Goal: Task Accomplishment & Management: Manage account settings

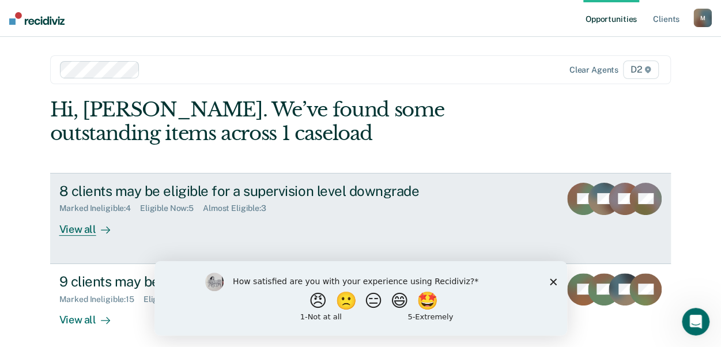
click at [69, 228] on div "View all" at bounding box center [91, 224] width 65 height 22
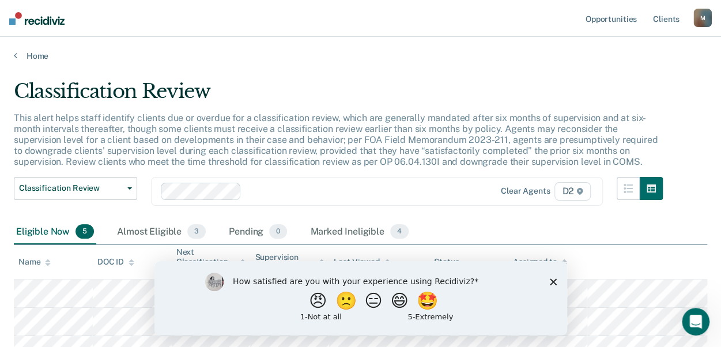
click at [549, 280] on icon "Close survey" at bounding box center [552, 281] width 7 height 7
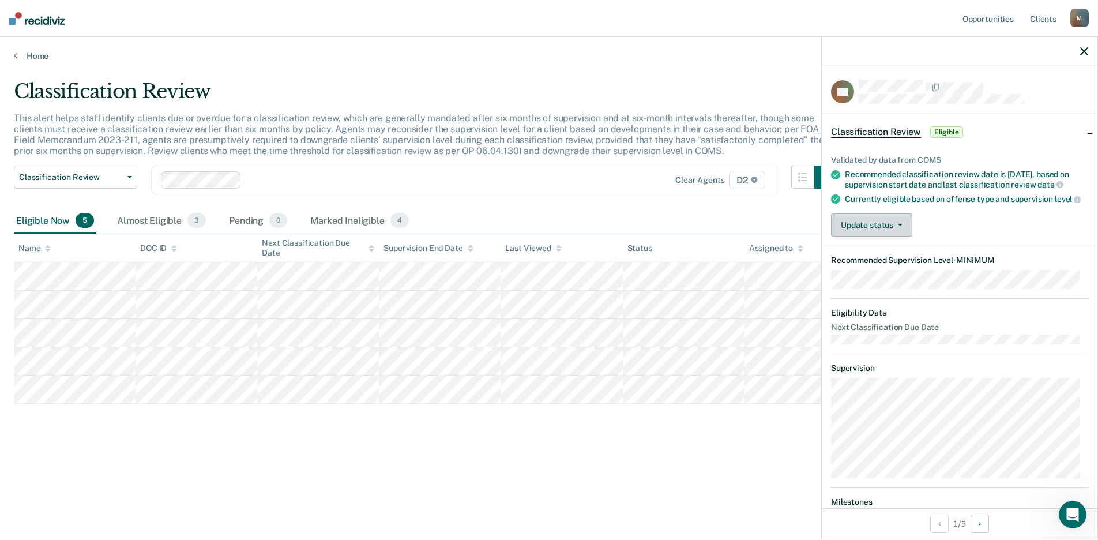
click at [729, 235] on button "Update status" at bounding box center [871, 224] width 81 height 23
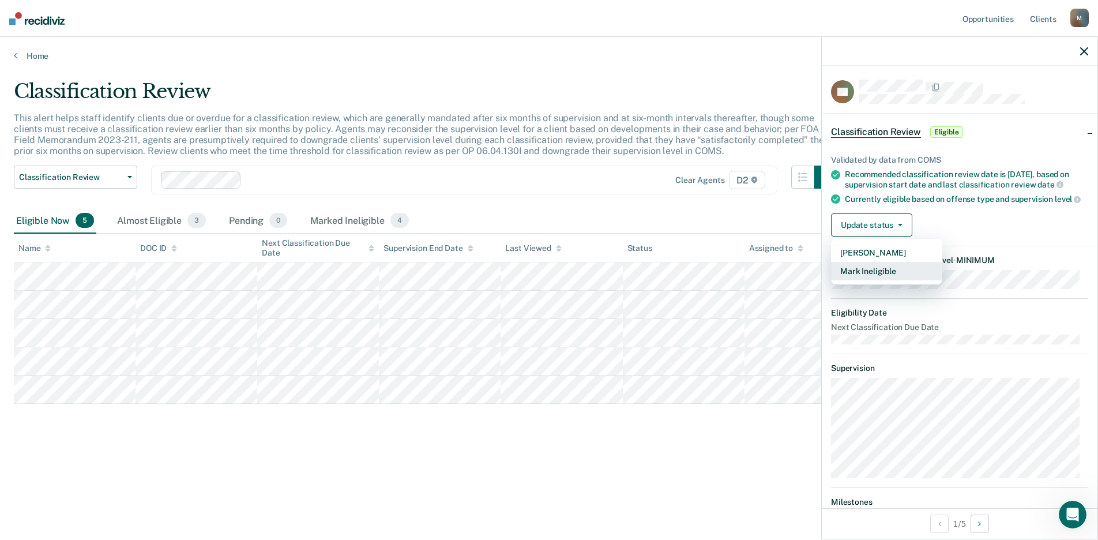
click at [729, 278] on button "Mark Ineligible" at bounding box center [886, 271] width 111 height 18
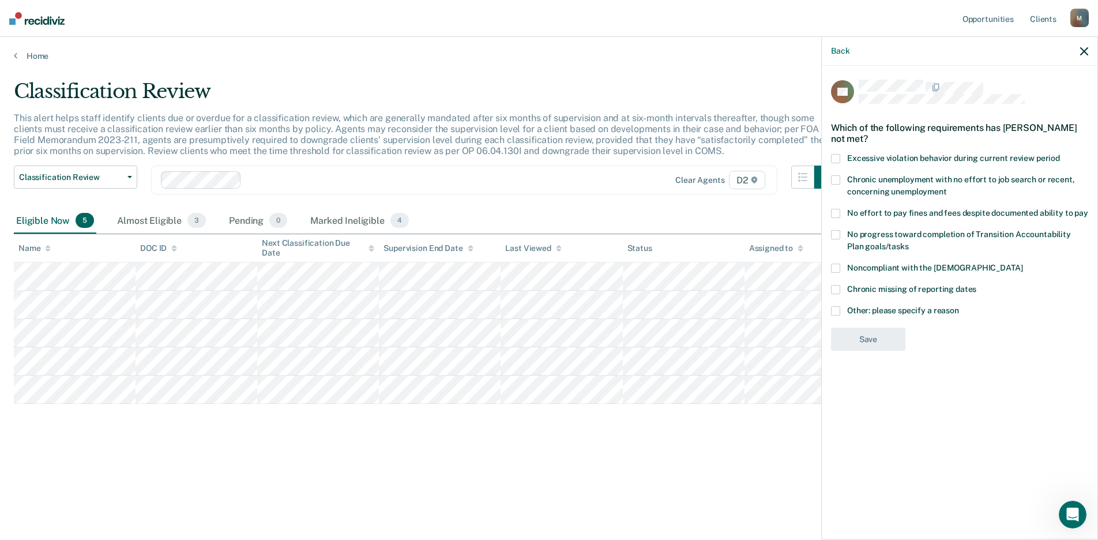
click at [729, 261] on div "CT Which of the following requirements has [PERSON_NAME] not met? Excessive vio…" at bounding box center [959, 219] width 257 height 278
click at [729, 308] on span at bounding box center [835, 310] width 9 height 9
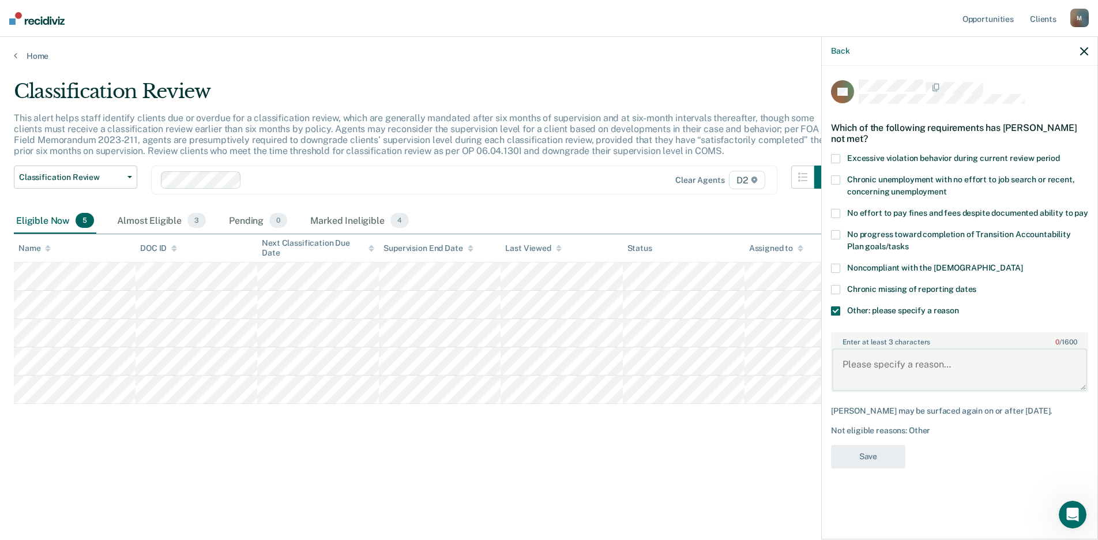
click at [729, 346] on textarea "Enter at least 3 characters 0 / 1600" at bounding box center [959, 369] width 255 height 43
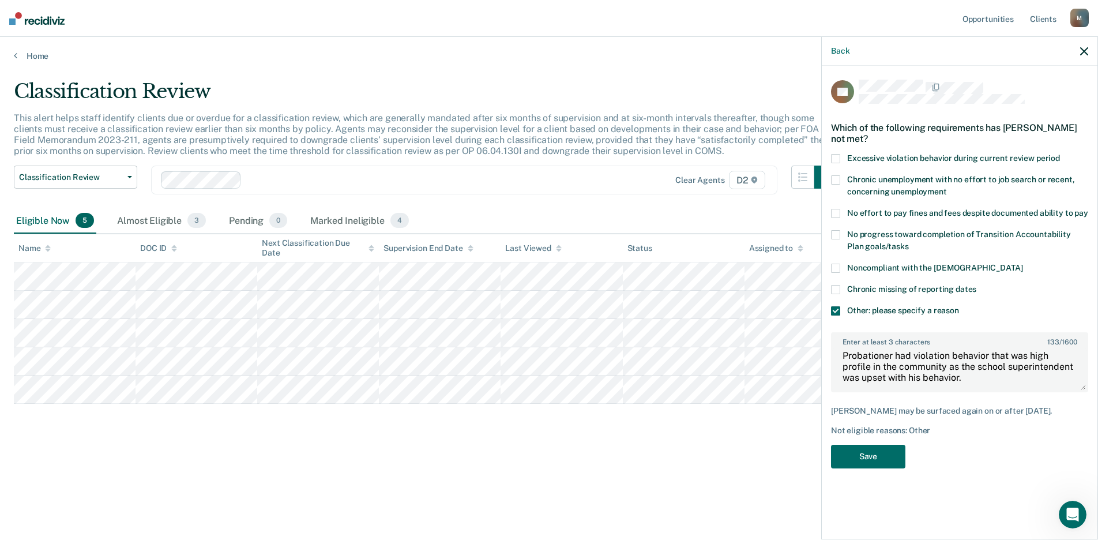
scroll to position [11, 0]
click at [729, 346] on textarea "Probationer had violation behavior that was high profile in the community as th…" at bounding box center [959, 369] width 255 height 43
type textarea "Probationer had violation behavior that was high profile in the community as th…"
click at [729, 346] on button "Save" at bounding box center [868, 456] width 74 height 24
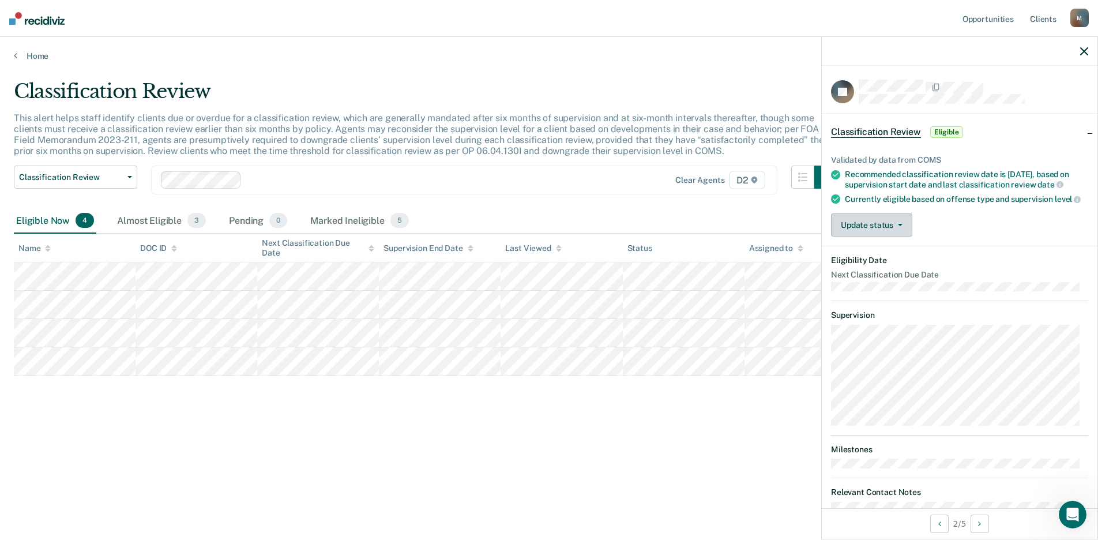
click at [729, 222] on button "Update status" at bounding box center [871, 224] width 81 height 23
click at [729, 278] on button "Mark Ineligible" at bounding box center [886, 271] width 111 height 18
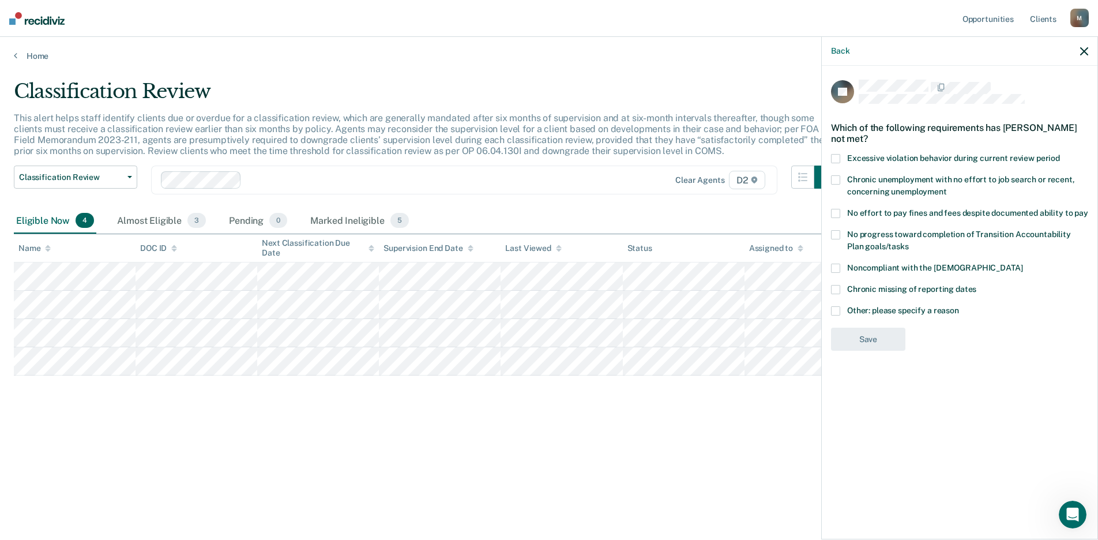
click at [729, 310] on span at bounding box center [835, 310] width 9 height 9
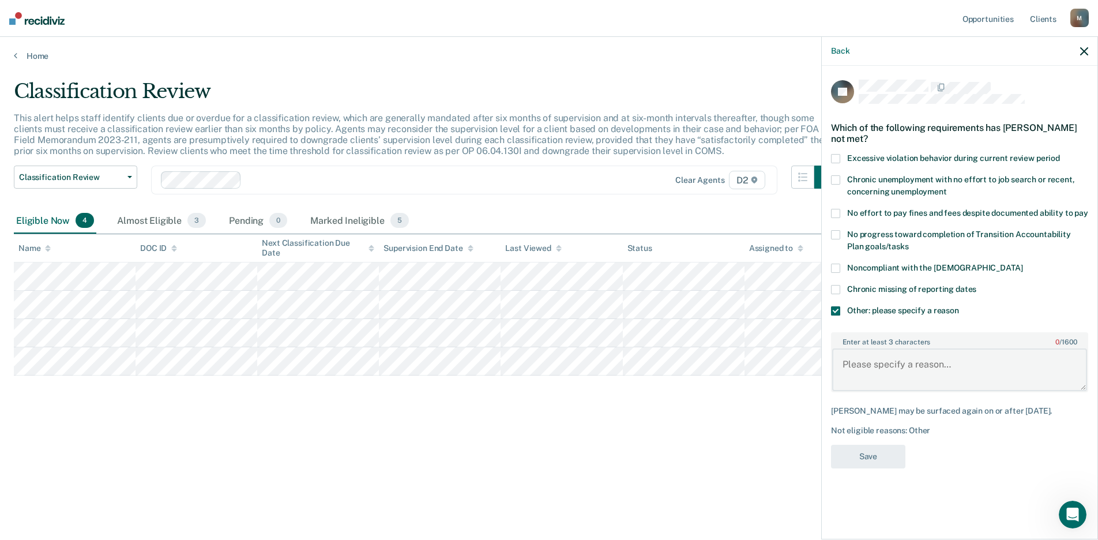
click at [729, 346] on textarea "Enter at least 3 characters 0 / 1600" at bounding box center [959, 369] width 255 height 43
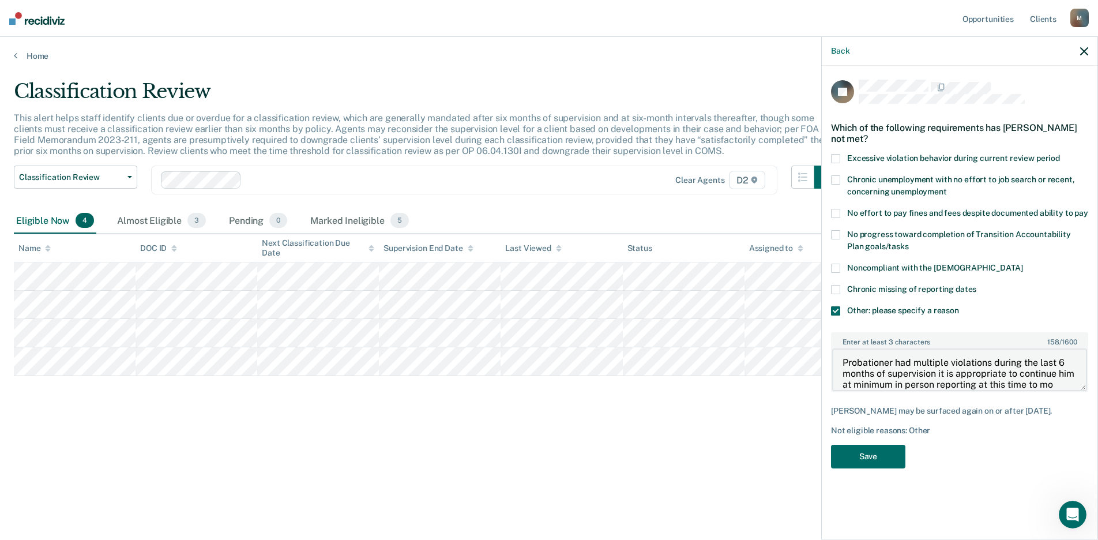
scroll to position [13, 0]
click at [729, 346] on textarea "Probationer had multiple violations during the last 6 months of supervision it …" at bounding box center [959, 369] width 255 height 43
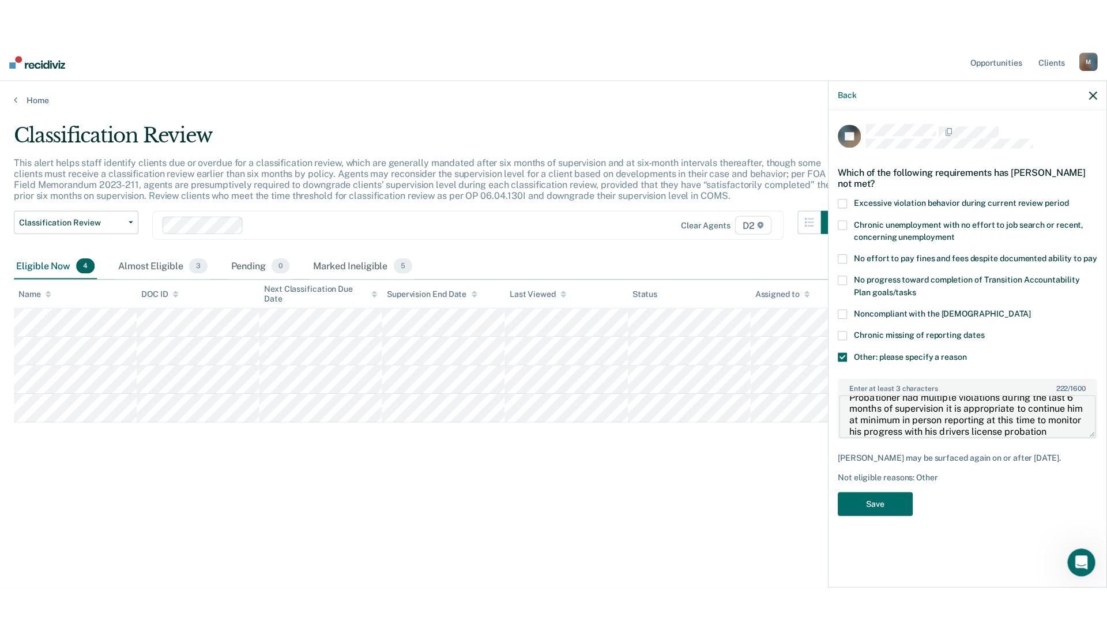
scroll to position [24, 0]
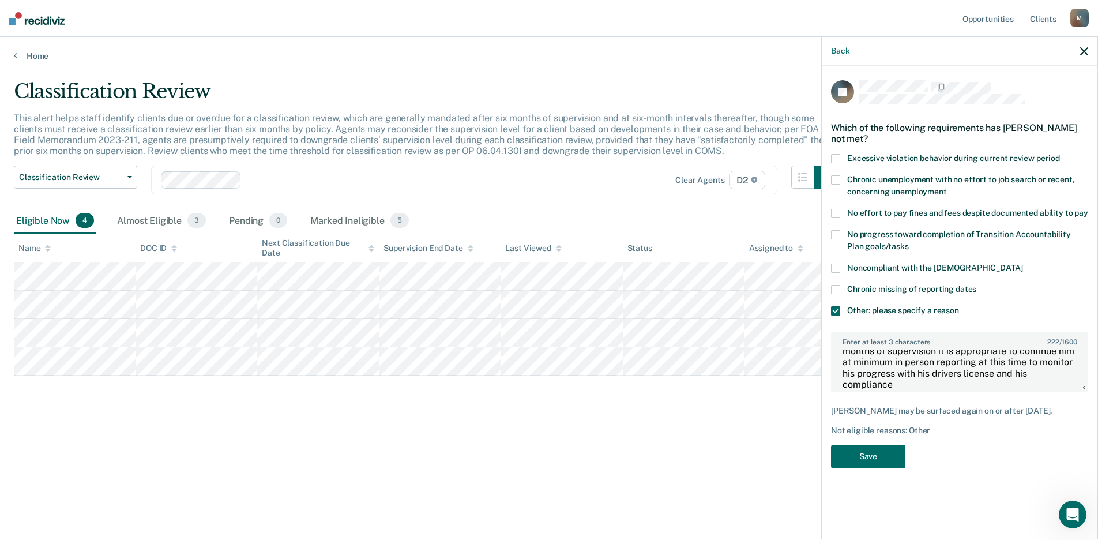
click at [729, 346] on div "Enter at least 3 characters 222 / 1600 Probationer had multiple violations duri…" at bounding box center [959, 362] width 257 height 61
click at [729, 346] on textarea "Probationer had multiple violations during the last 6 months of supervision it …" at bounding box center [959, 369] width 255 height 43
type textarea "Probationer had multiple violations during the last 6 months of supervision it …"
click at [729, 346] on button "Save" at bounding box center [868, 456] width 74 height 24
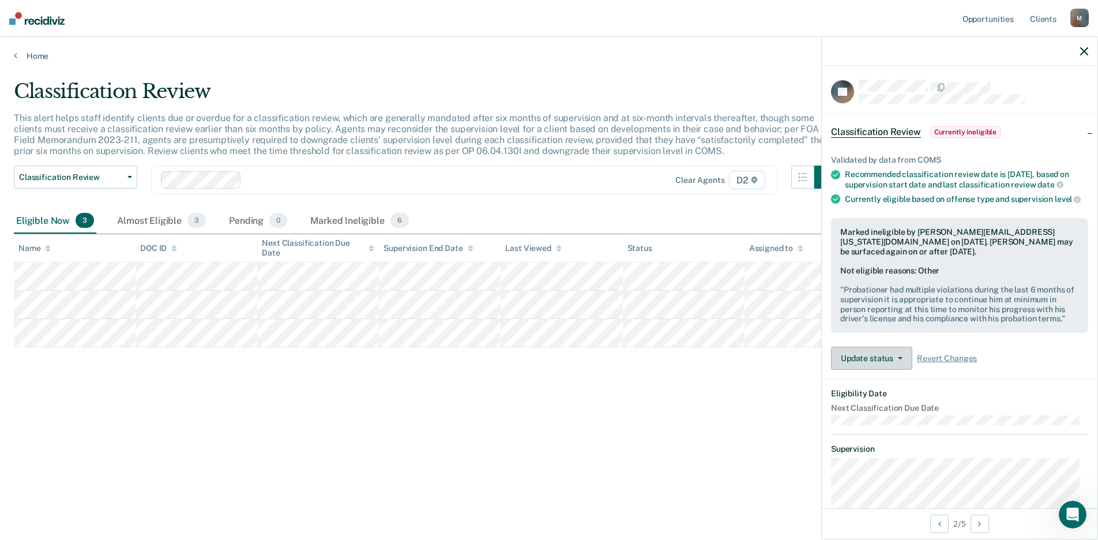
click at [729, 346] on button "Update status" at bounding box center [871, 357] width 81 height 23
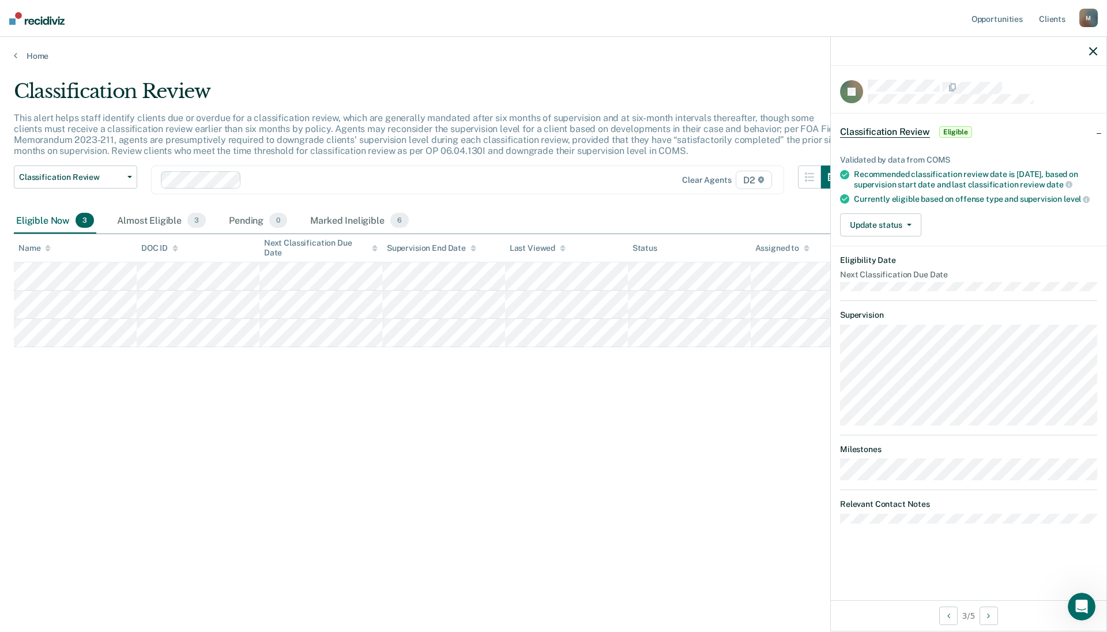
click at [729, 17] on div "M" at bounding box center [1088, 18] width 18 height 18
click at [729, 16] on link "Client s" at bounding box center [1051, 18] width 31 height 37
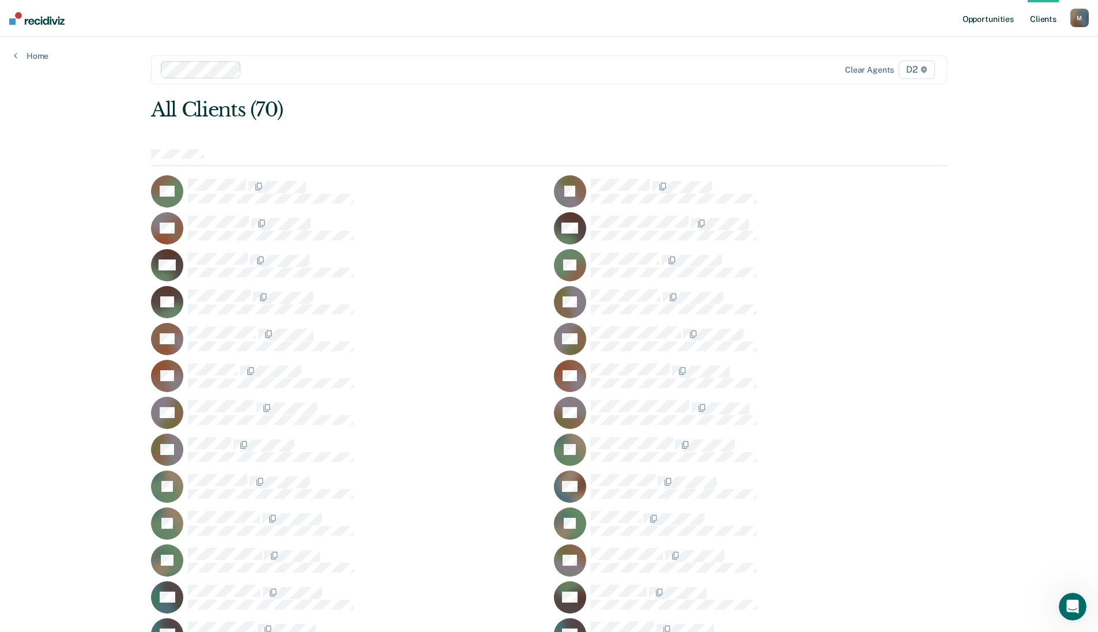
click at [729, 16] on link "Opportunities" at bounding box center [988, 18] width 56 height 37
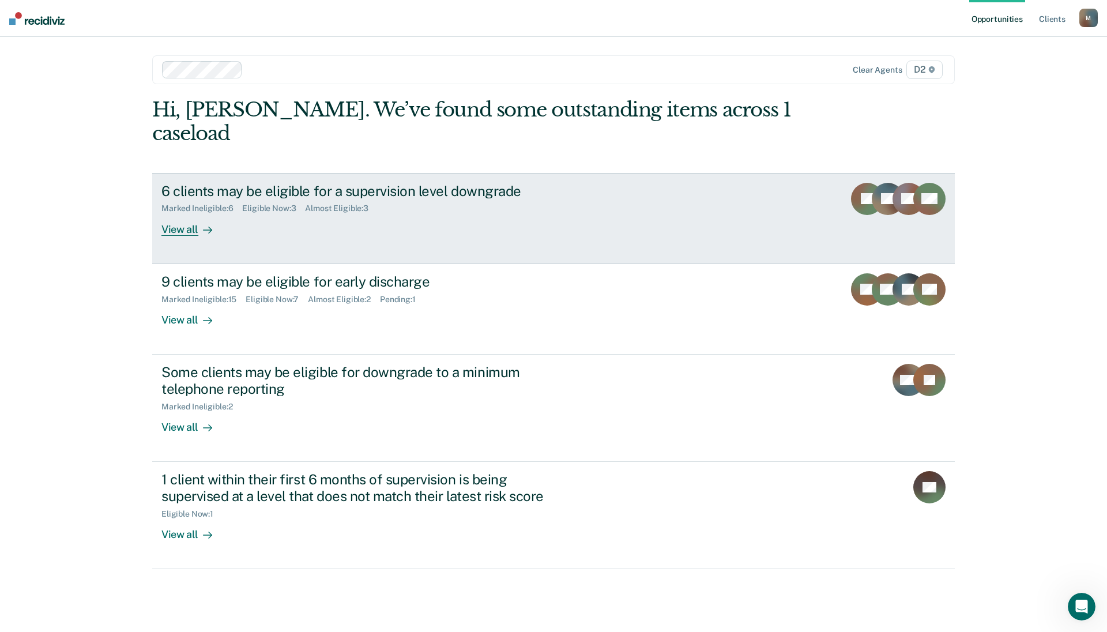
click at [198, 222] on div at bounding box center [205, 228] width 14 height 13
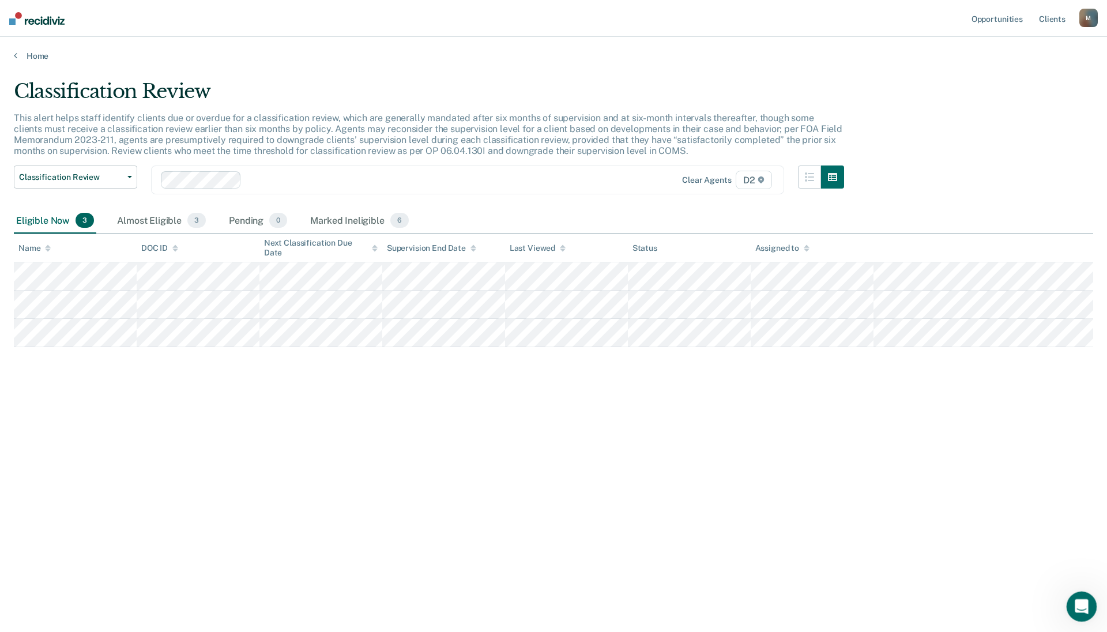
click at [729, 346] on icon "Open Intercom Messenger" at bounding box center [1079, 604] width 19 height 19
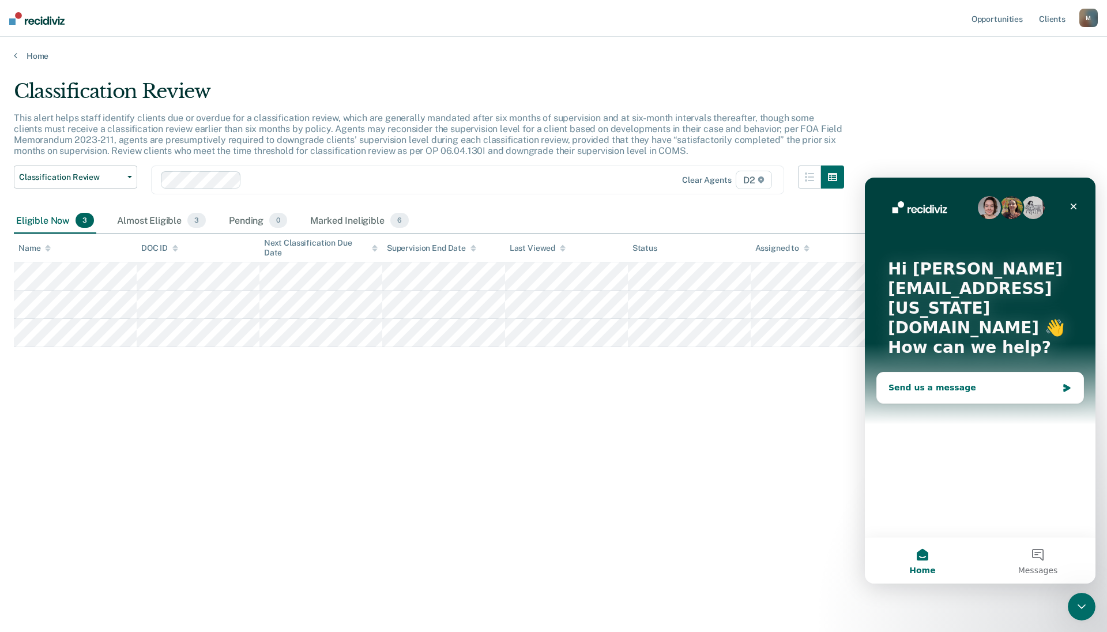
click at [729, 346] on div "Send us a message" at bounding box center [972, 388] width 169 height 12
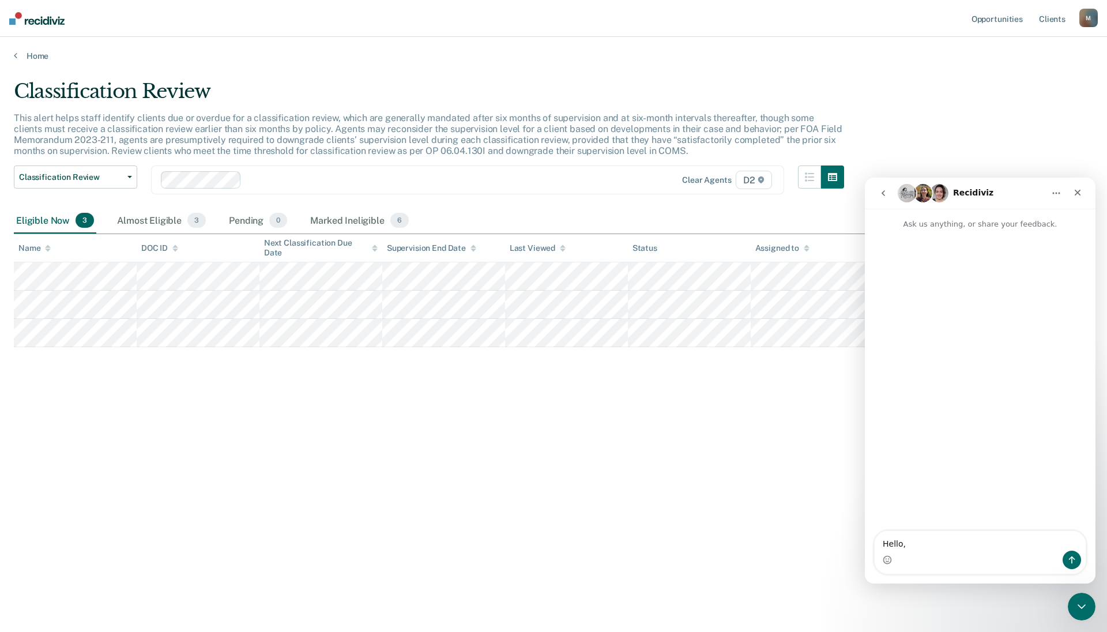
type textarea "Hello,"
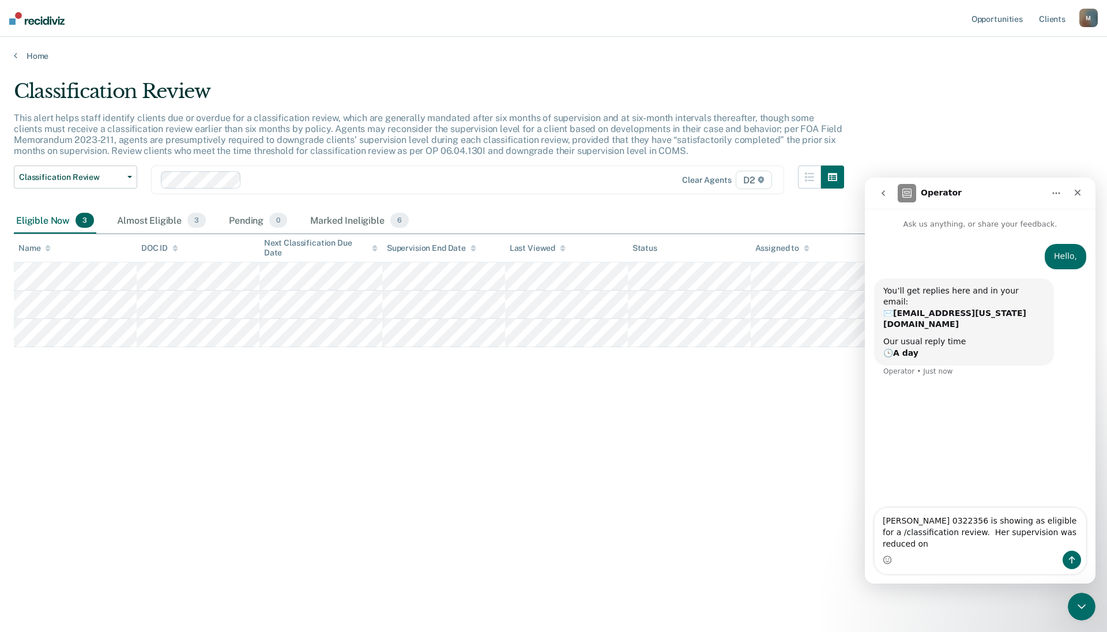
click at [729, 346] on textarea "[PERSON_NAME] 0322356 is showing as eligible for a /classification review. Her …" at bounding box center [979, 529] width 211 height 43
click at [729, 346] on textarea "[PERSON_NAME] 0322356 is showing as eligible for a classification review. Her s…" at bounding box center [979, 529] width 211 height 43
type textarea "[PERSON_NAME] 0322356 is showing as eligible for a classification review. Her s…"
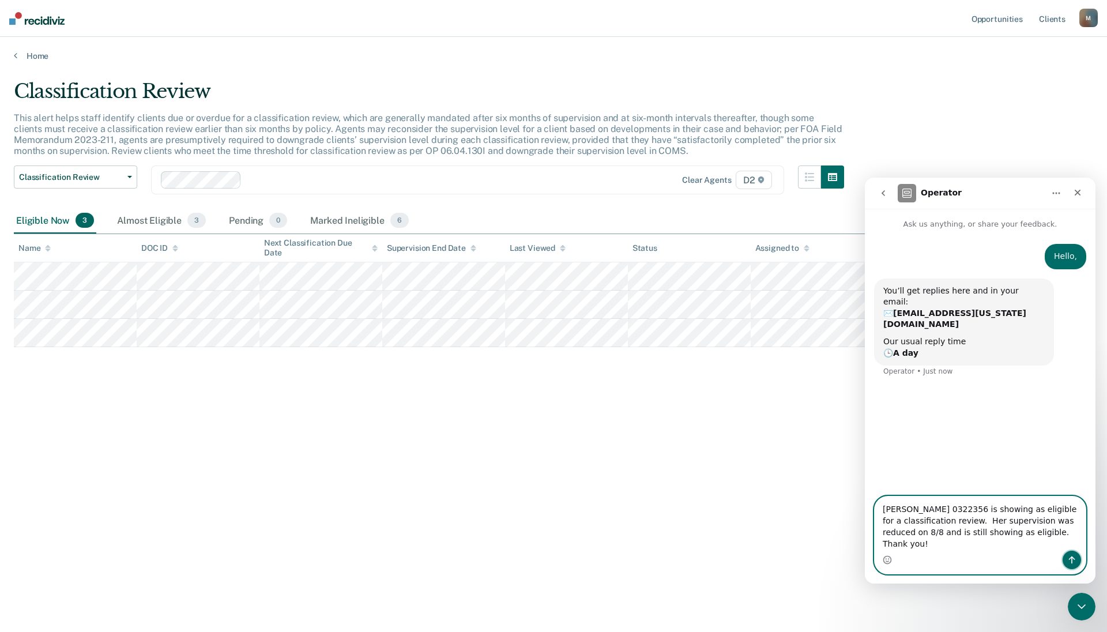
click at [729, 346] on icon "Send a message…" at bounding box center [1071, 559] width 9 height 9
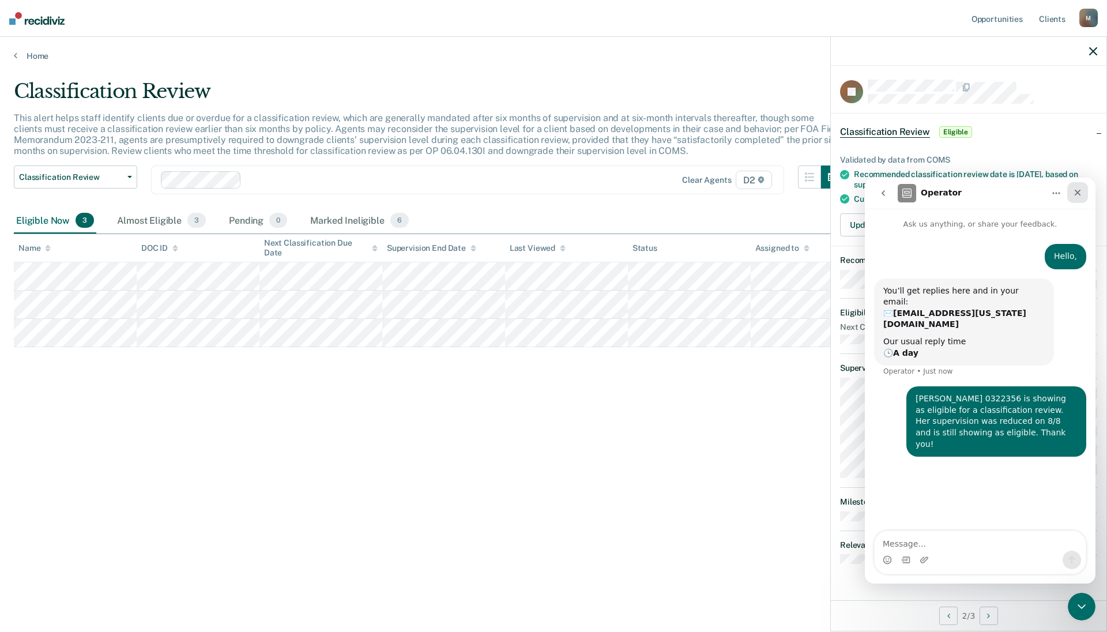
click at [729, 195] on icon "Close" at bounding box center [1077, 193] width 6 height 6
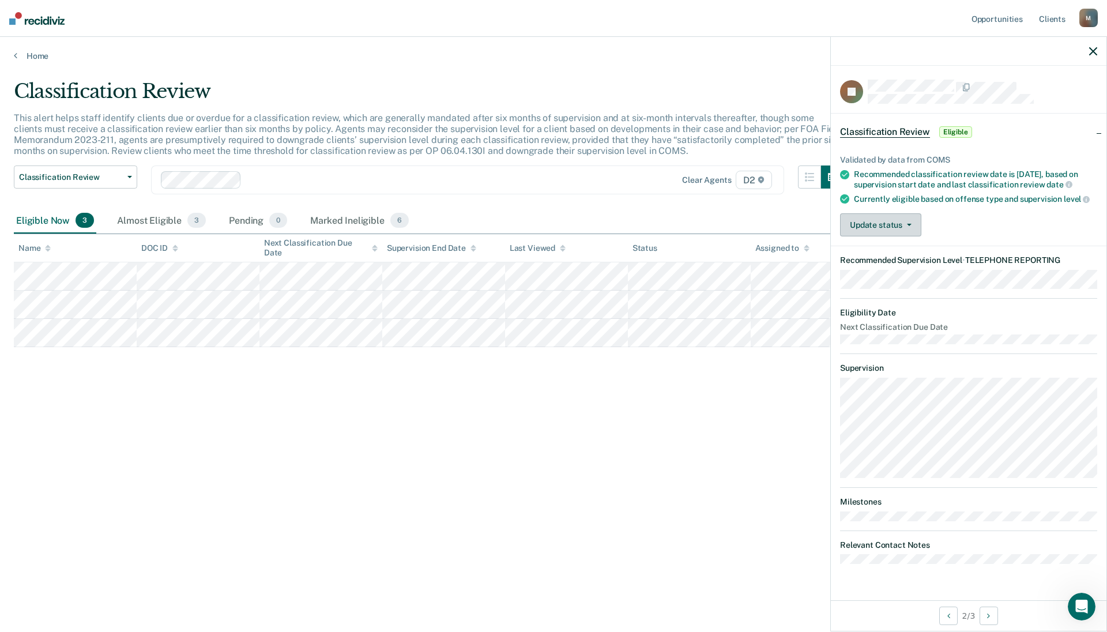
click at [729, 227] on button "Update status" at bounding box center [880, 224] width 81 height 23
click at [729, 248] on button "[PERSON_NAME]" at bounding box center [895, 252] width 111 height 18
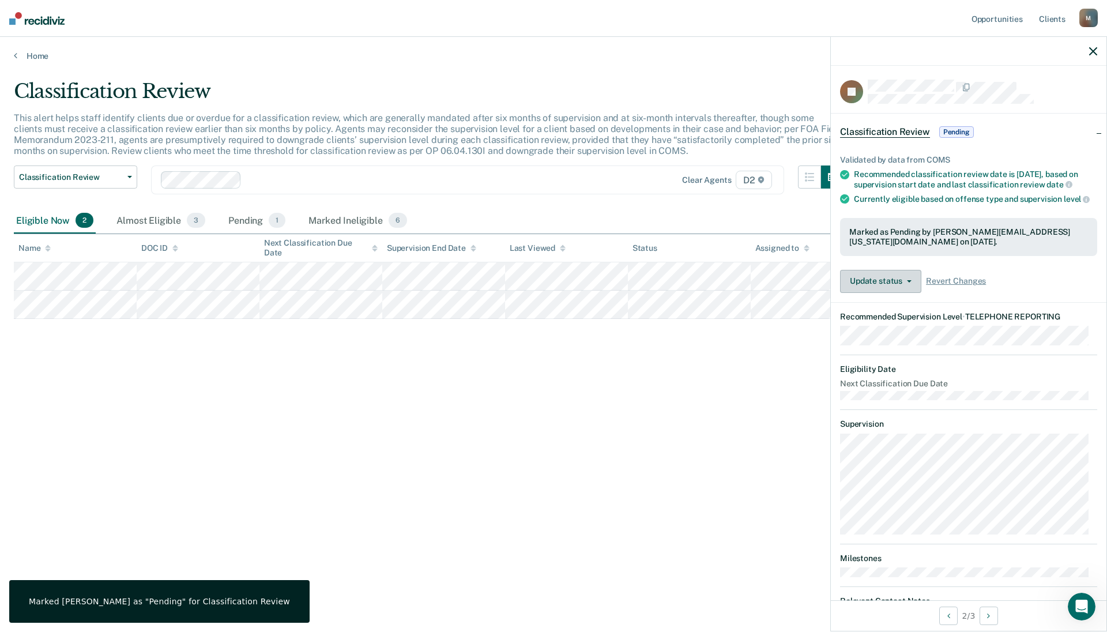
click at [729, 293] on button "Update status" at bounding box center [880, 281] width 81 height 23
click at [729, 286] on span "Revert Changes" at bounding box center [956, 281] width 60 height 10
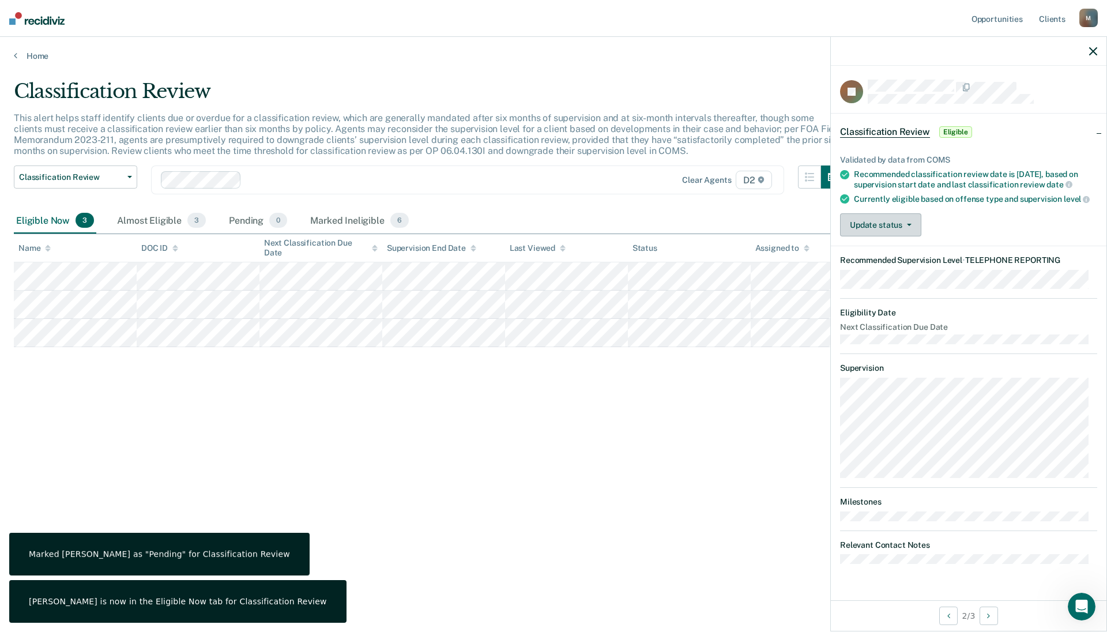
click at [729, 236] on button "Update status" at bounding box center [880, 224] width 81 height 23
click at [729, 280] on button "Mark Ineligible" at bounding box center [895, 271] width 111 height 18
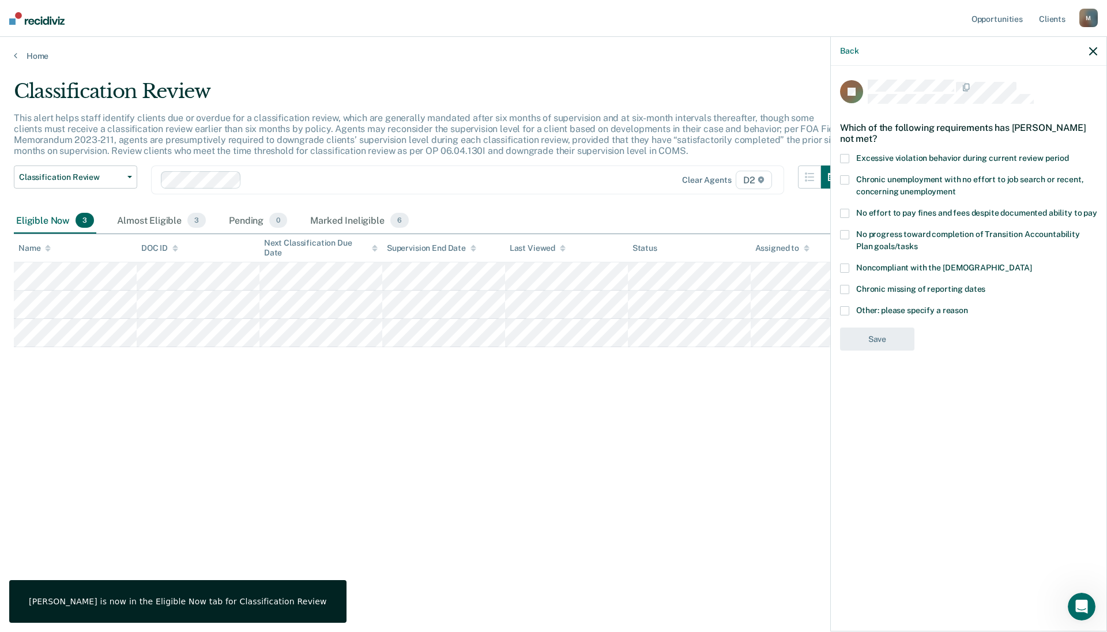
drag, startPoint x: 845, startPoint y: 311, endPoint x: 858, endPoint y: 325, distance: 18.8
click at [729, 312] on span at bounding box center [844, 310] width 9 height 9
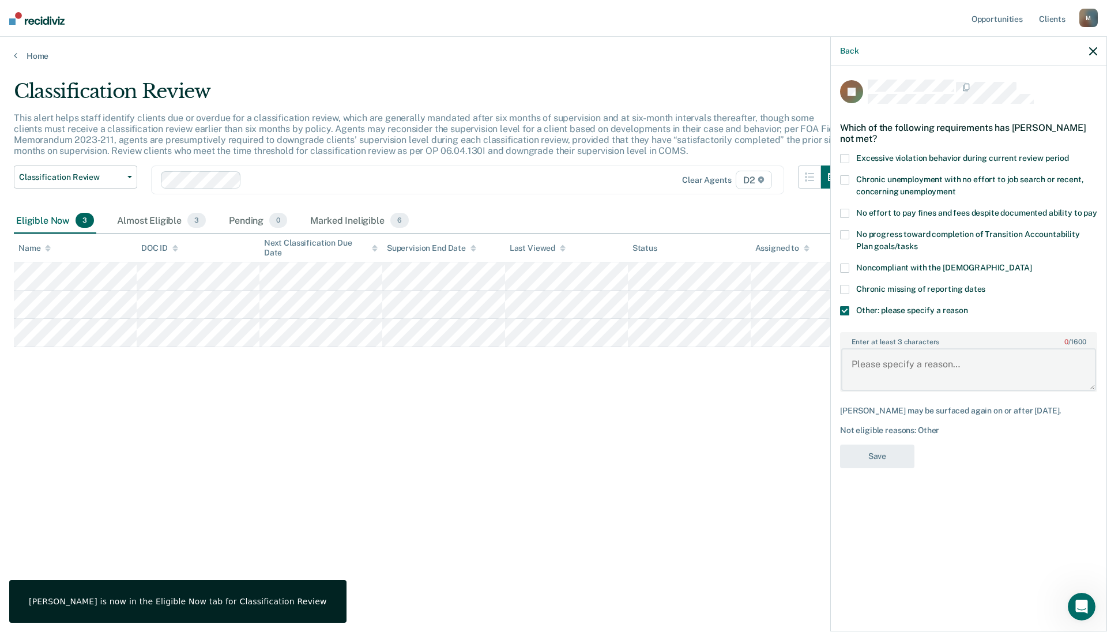
click at [729, 346] on textarea "Enter at least 3 characters 0 / 1600" at bounding box center [968, 369] width 255 height 43
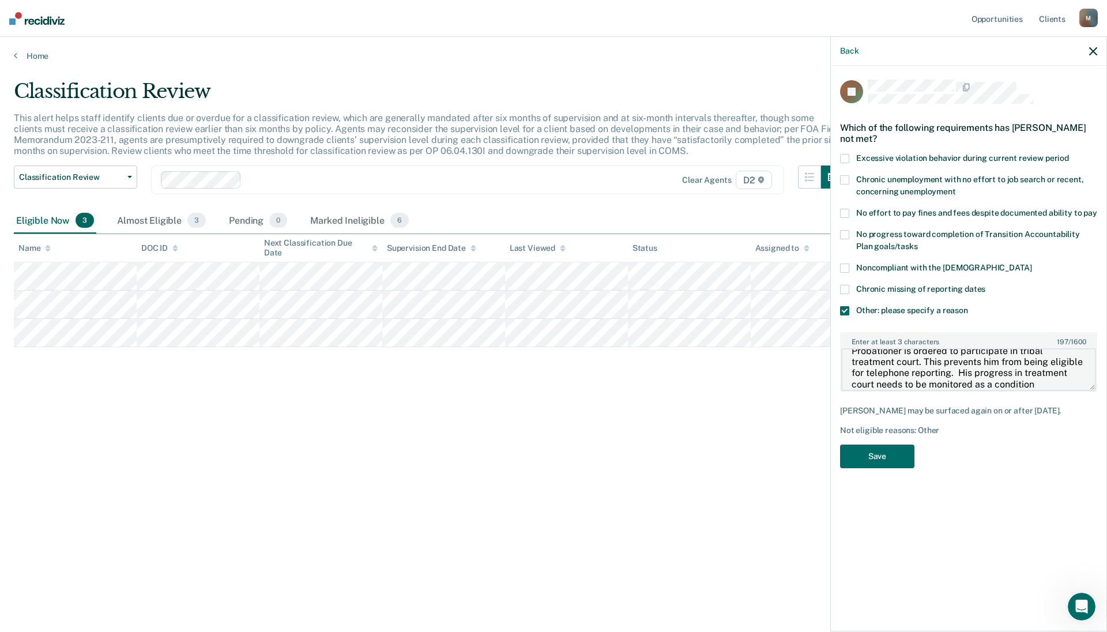
scroll to position [24, 0]
type textarea "Probationer is ordered to participate in tribal treatment court. This prevents …"
click at [729, 346] on button "Save" at bounding box center [877, 456] width 74 height 24
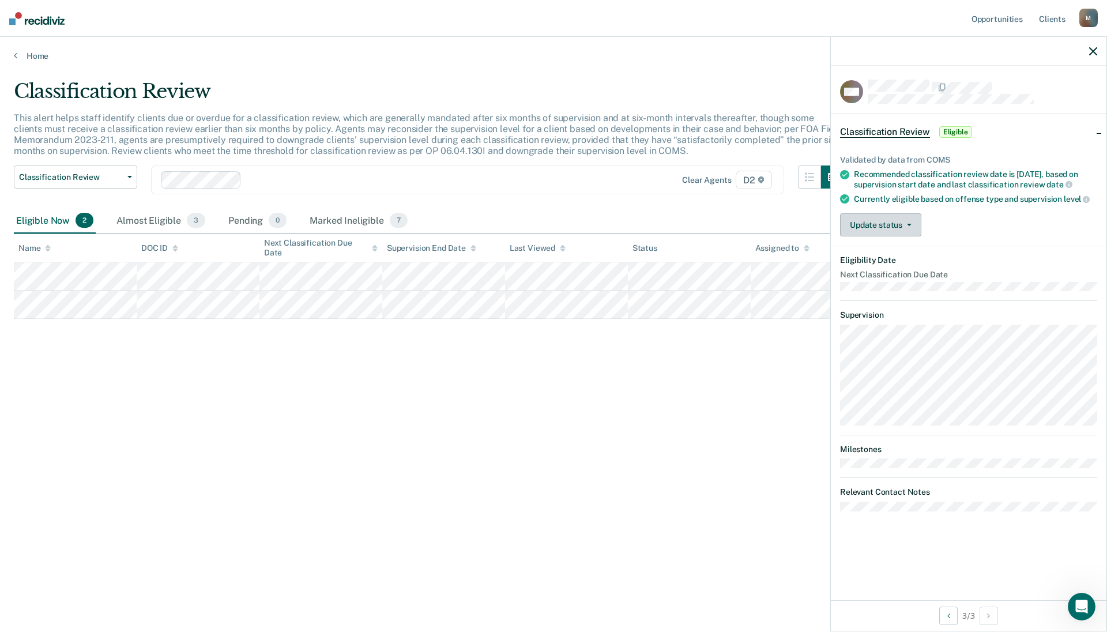
click at [729, 230] on button "Update status" at bounding box center [880, 224] width 81 height 23
click at [729, 268] on button "Mark Ineligible" at bounding box center [895, 271] width 111 height 18
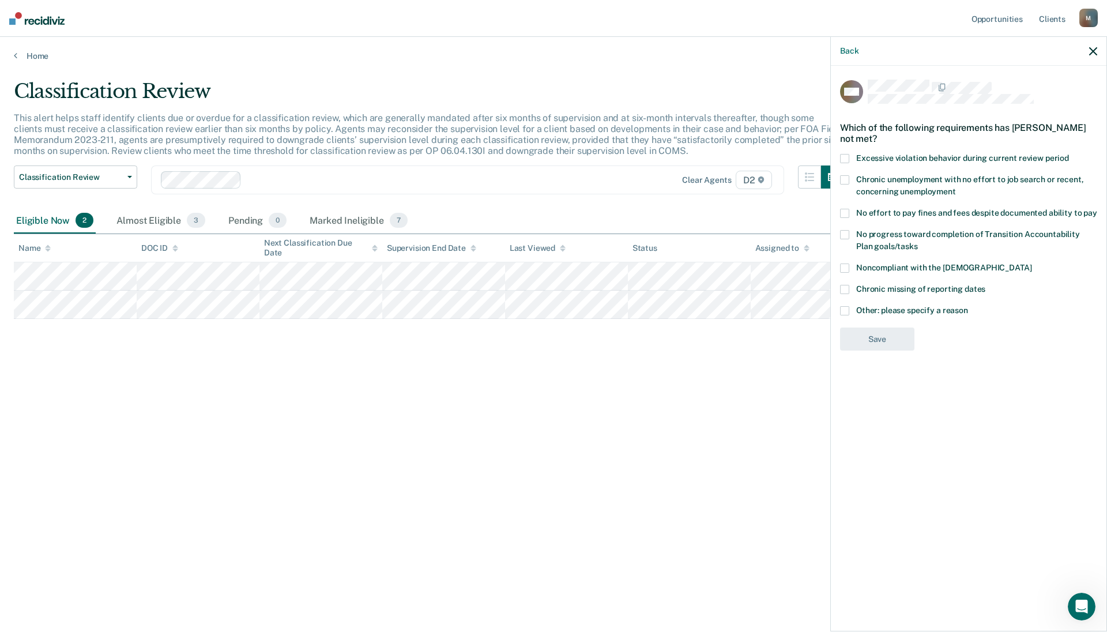
drag, startPoint x: 844, startPoint y: 309, endPoint x: 849, endPoint y: 315, distance: 8.2
click at [729, 310] on span at bounding box center [844, 310] width 9 height 9
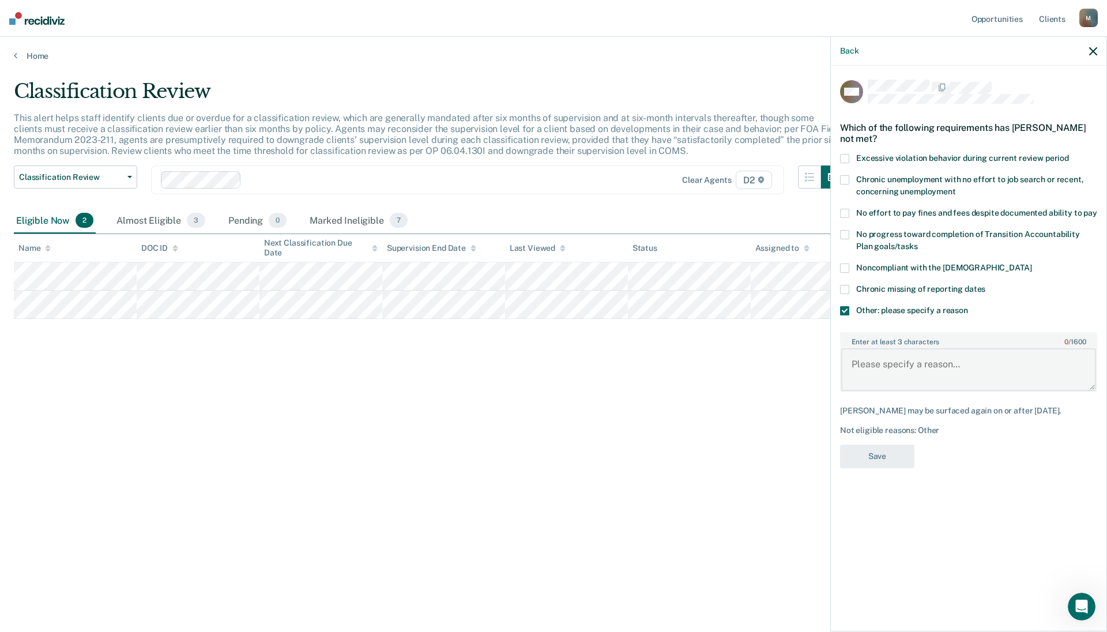
click at [729, 346] on textarea "Enter at least 3 characters 0 / 1600" at bounding box center [968, 369] width 255 height 43
paste textarea "Probationer's conviction prevents him from being reduced to telephone reporting."
type textarea "Probationer's conviction prevents him from being reduced to telephone reporting."
click at [729, 346] on button "Save" at bounding box center [877, 456] width 74 height 24
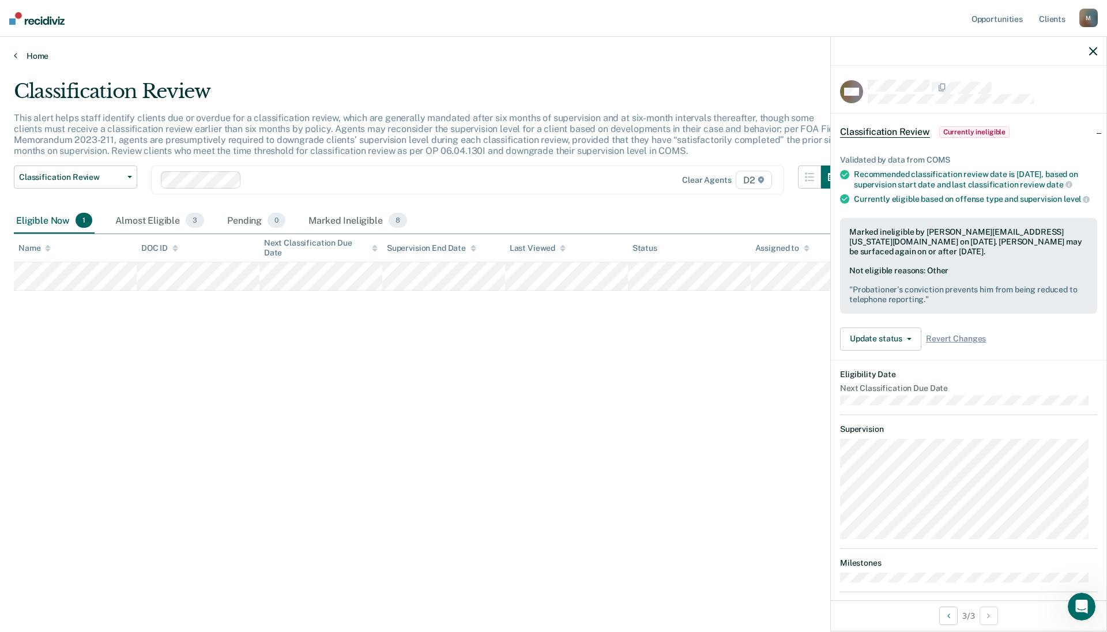
click at [39, 55] on link "Home" at bounding box center [553, 56] width 1079 height 10
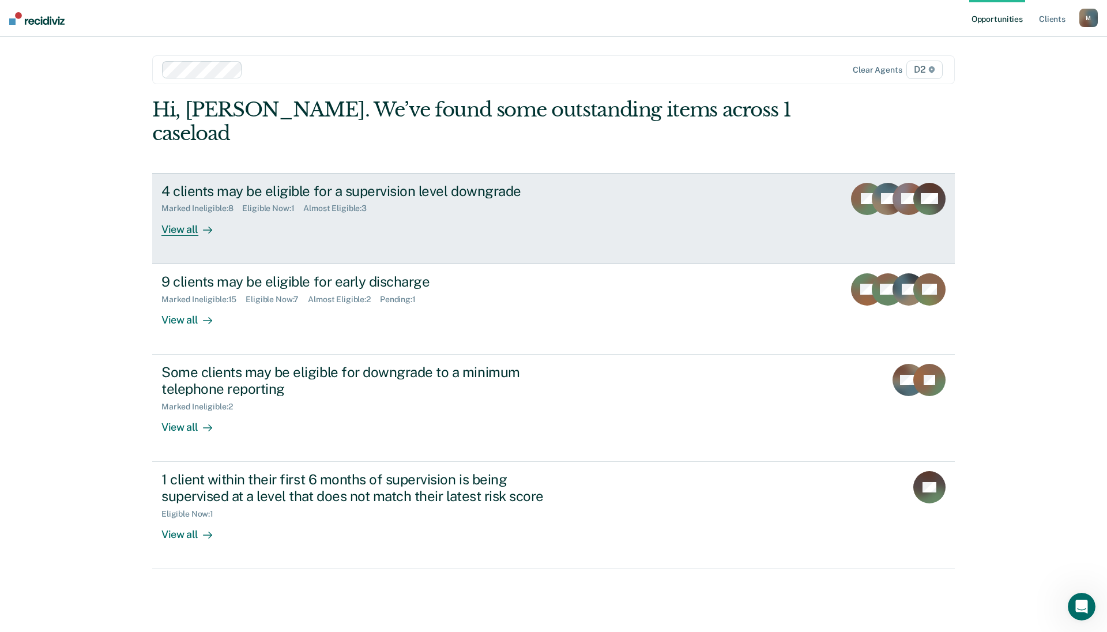
click at [352, 203] on div "Almost Eligible : 3" at bounding box center [339, 208] width 73 height 10
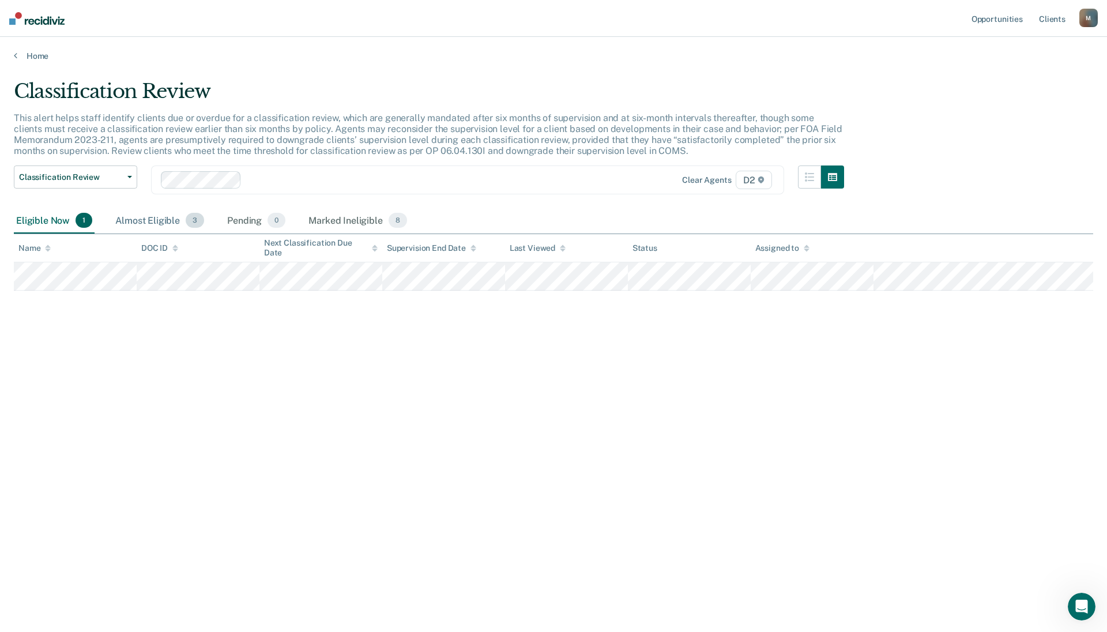
click at [170, 217] on div "Almost Eligible 3" at bounding box center [159, 220] width 93 height 25
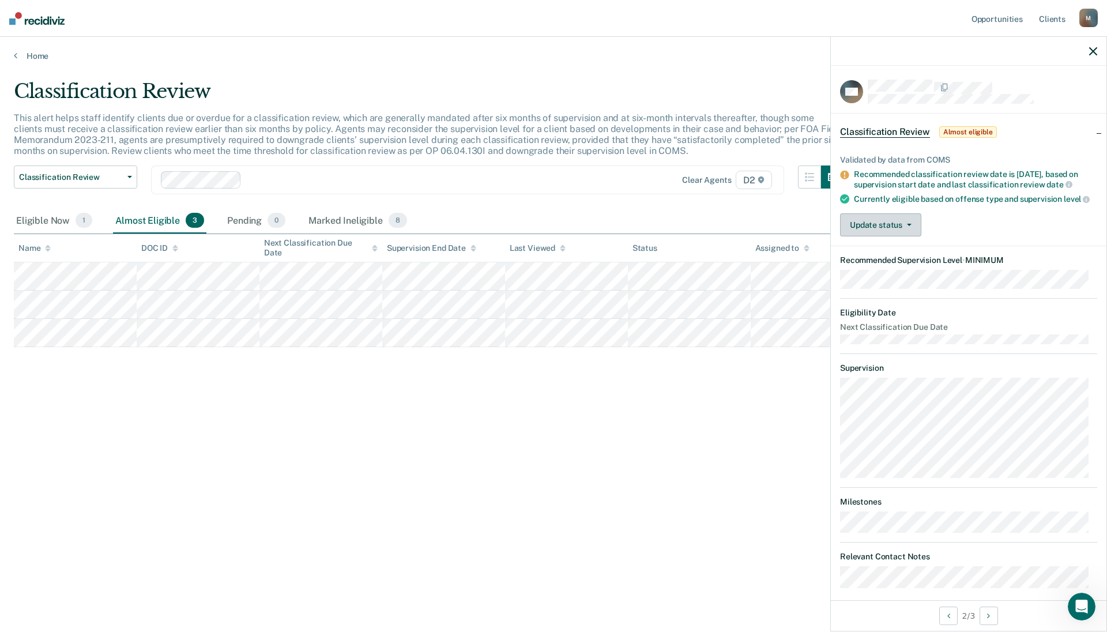
click at [729, 236] on button "Update status" at bounding box center [880, 224] width 81 height 23
click at [729, 280] on button "Mark Ineligible" at bounding box center [895, 271] width 111 height 18
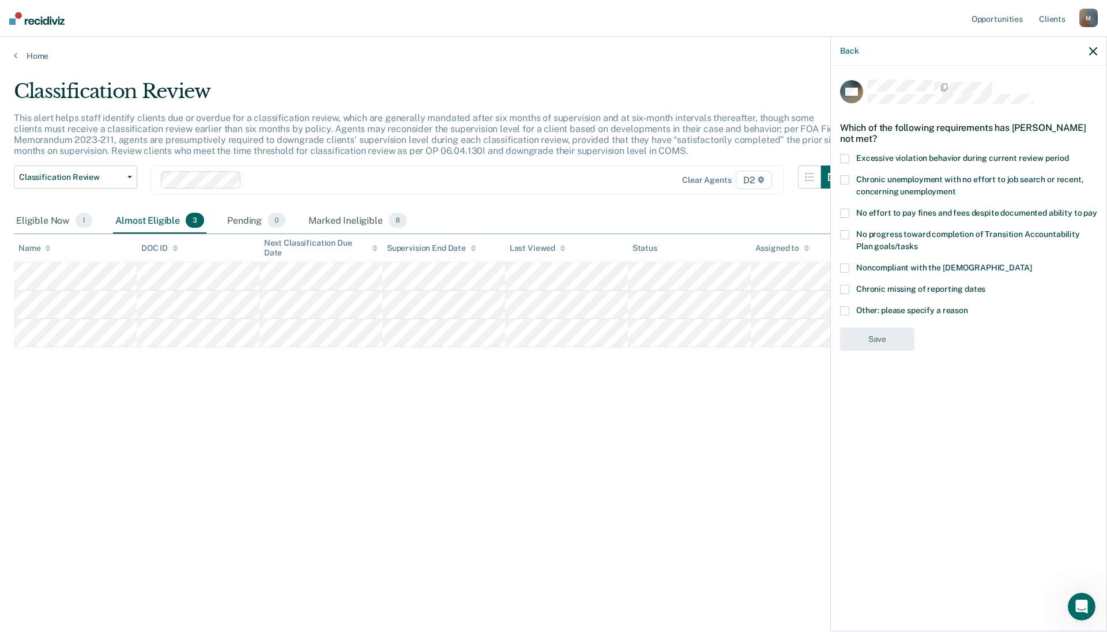
click at [729, 265] on span at bounding box center [844, 267] width 9 height 9
click at [729, 346] on button "Save" at bounding box center [877, 387] width 74 height 24
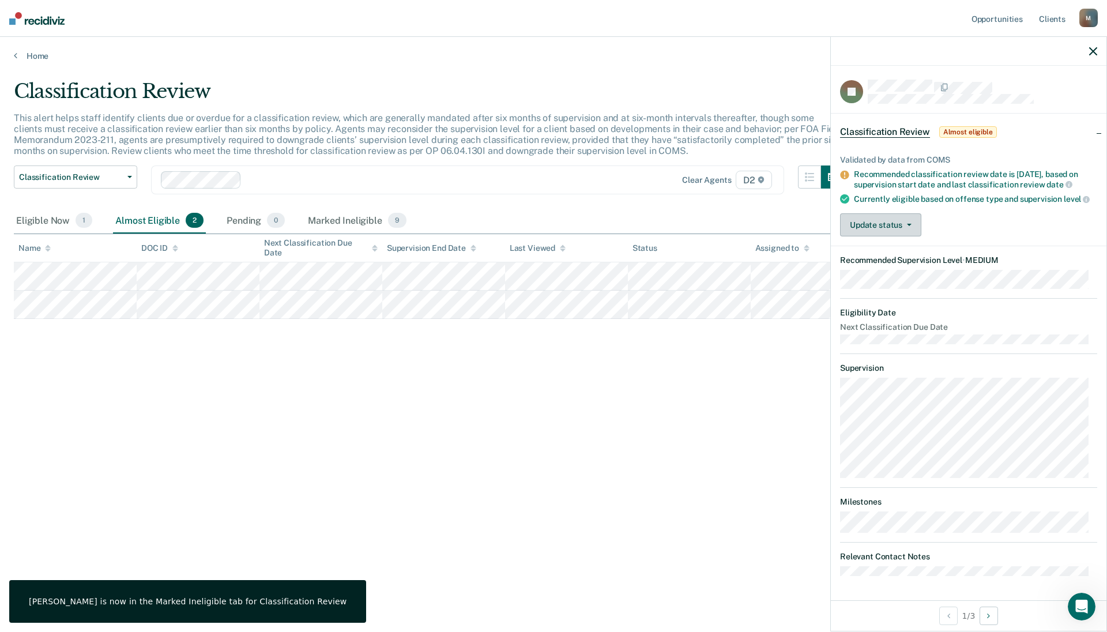
click at [729, 236] on button "Update status" at bounding box center [880, 224] width 81 height 23
click at [729, 280] on button "Mark Ineligible" at bounding box center [895, 271] width 111 height 18
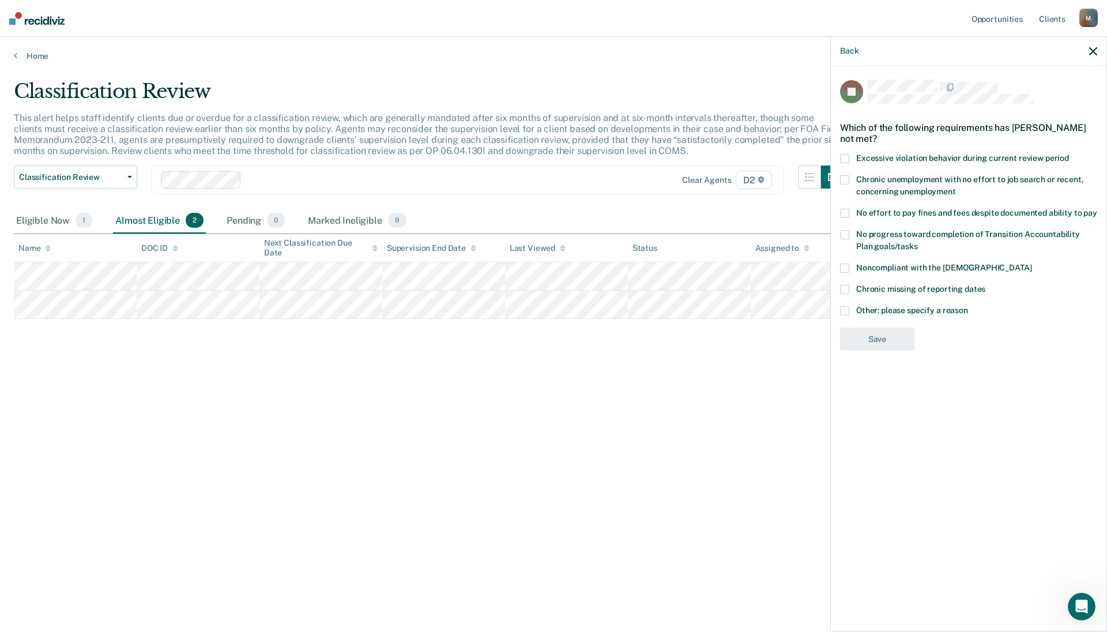
click at [729, 183] on span at bounding box center [844, 179] width 9 height 9
click at [729, 346] on button "Save" at bounding box center [877, 387] width 74 height 24
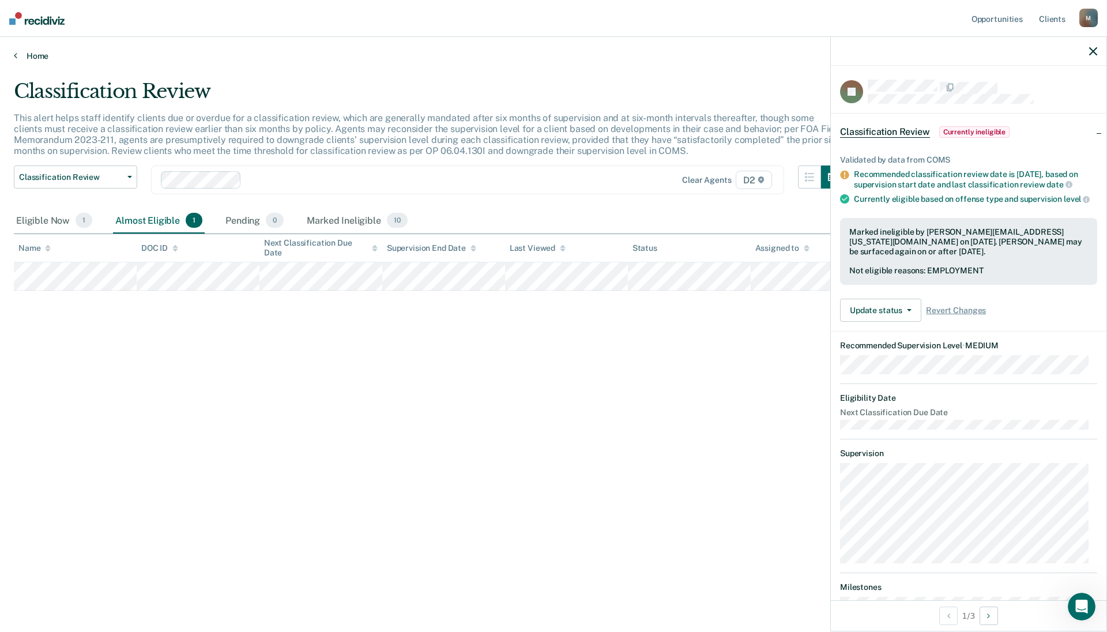
click at [34, 56] on link "Home" at bounding box center [553, 56] width 1079 height 10
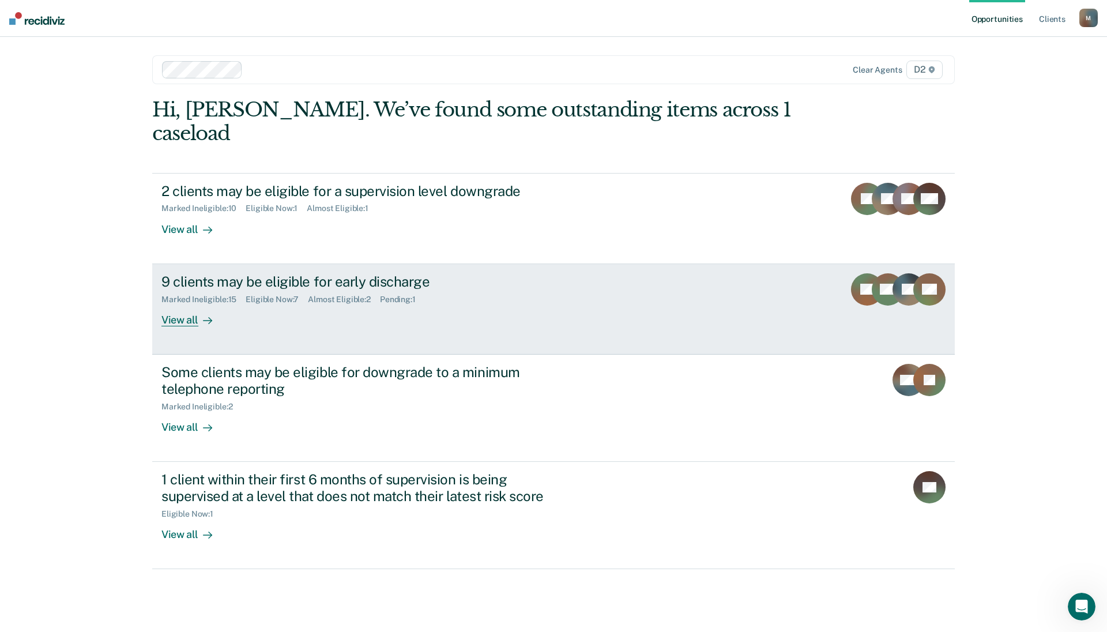
click at [180, 304] on div "View all" at bounding box center [193, 315] width 65 height 22
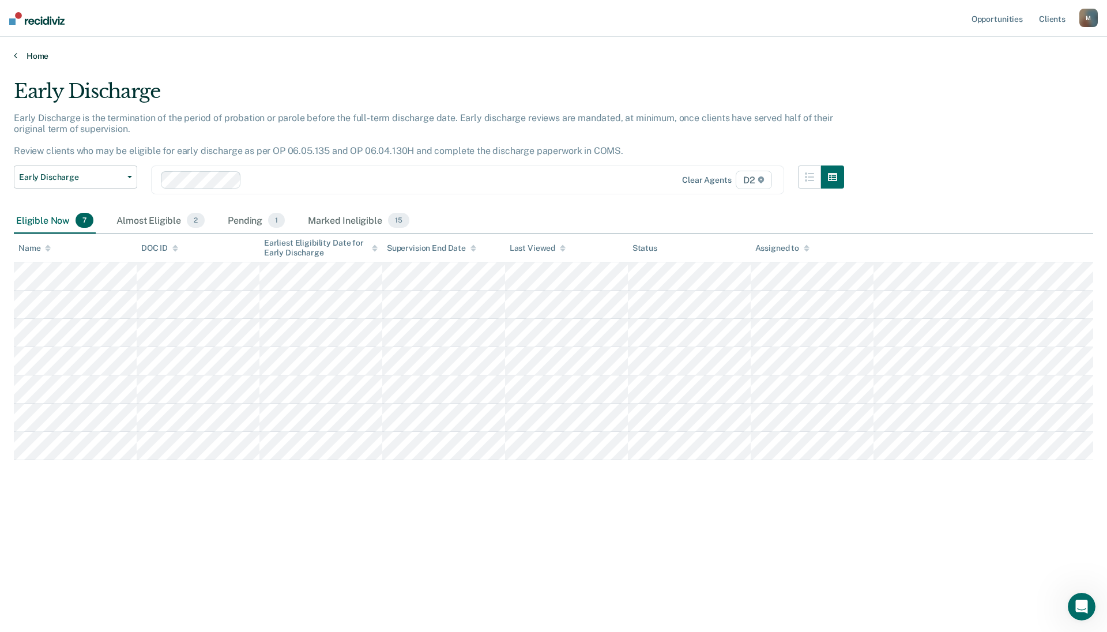
click at [22, 54] on link "Home" at bounding box center [553, 56] width 1079 height 10
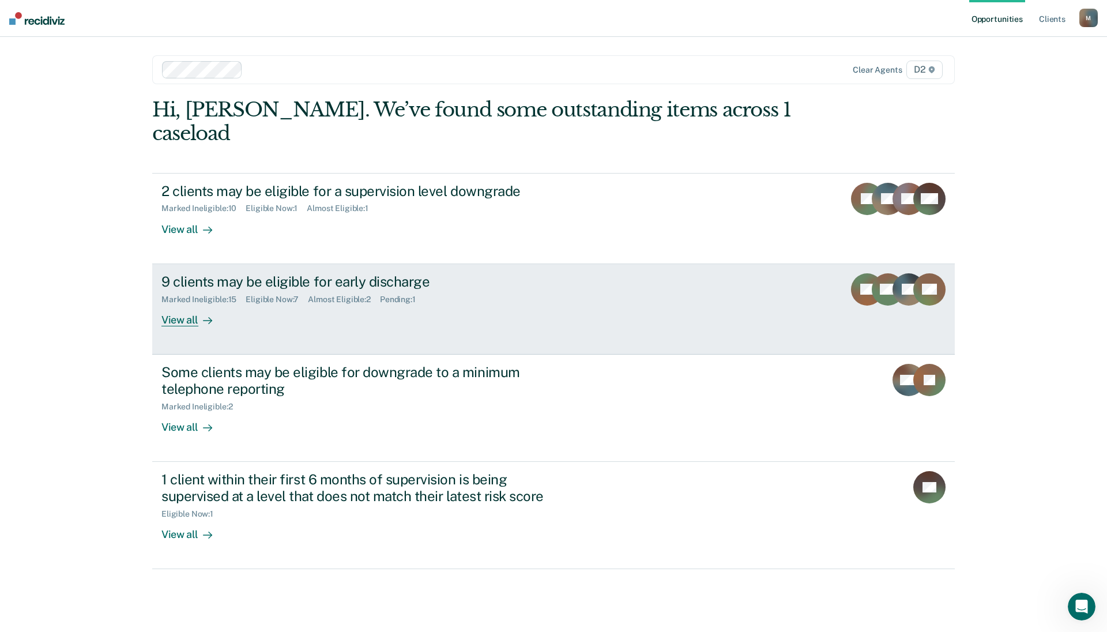
click at [184, 304] on div "View all" at bounding box center [193, 315] width 65 height 22
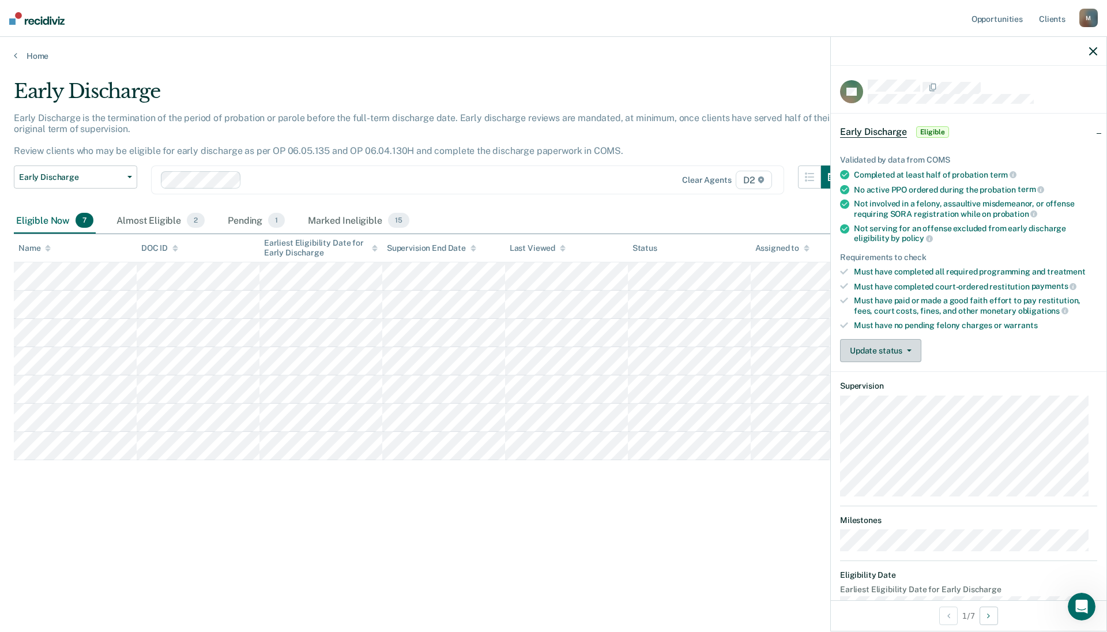
click at [729, 346] on button "Update status" at bounding box center [880, 350] width 81 height 23
click at [729, 346] on button "Mark Ineligible" at bounding box center [895, 396] width 111 height 18
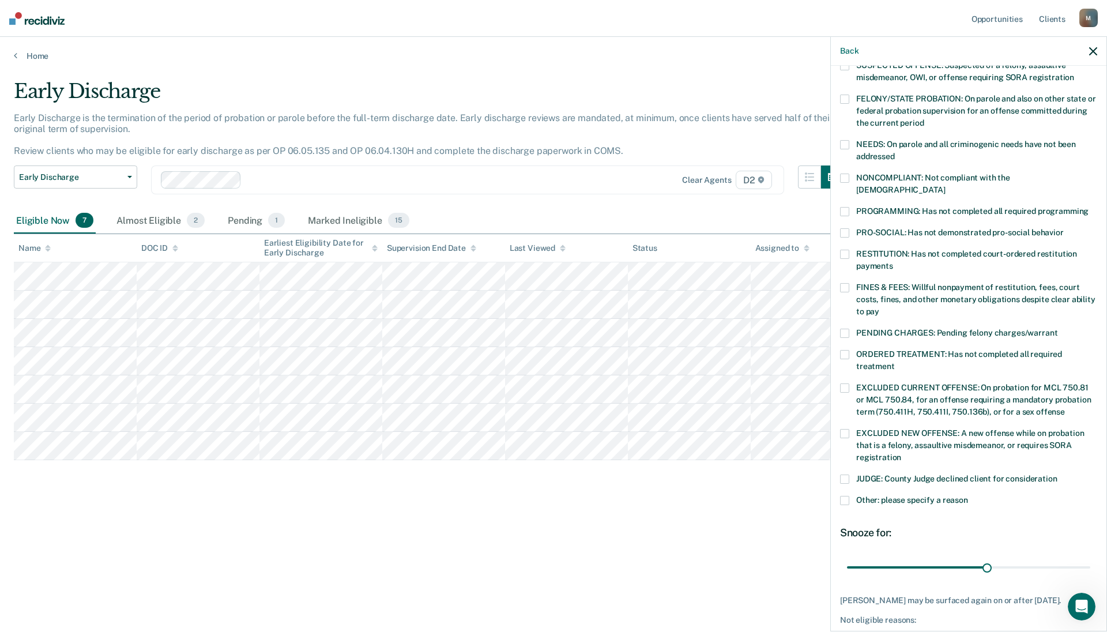
scroll to position [162, 0]
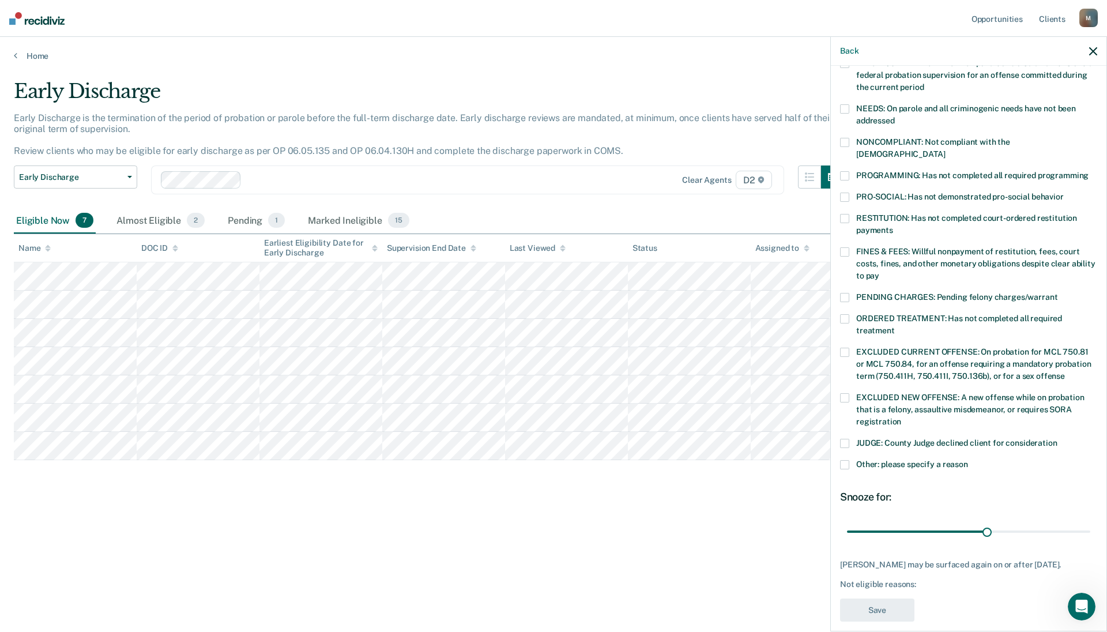
drag, startPoint x: 845, startPoint y: 450, endPoint x: 856, endPoint y: 461, distance: 15.5
click at [729, 346] on label "Other: please specify a reason" at bounding box center [968, 466] width 257 height 12
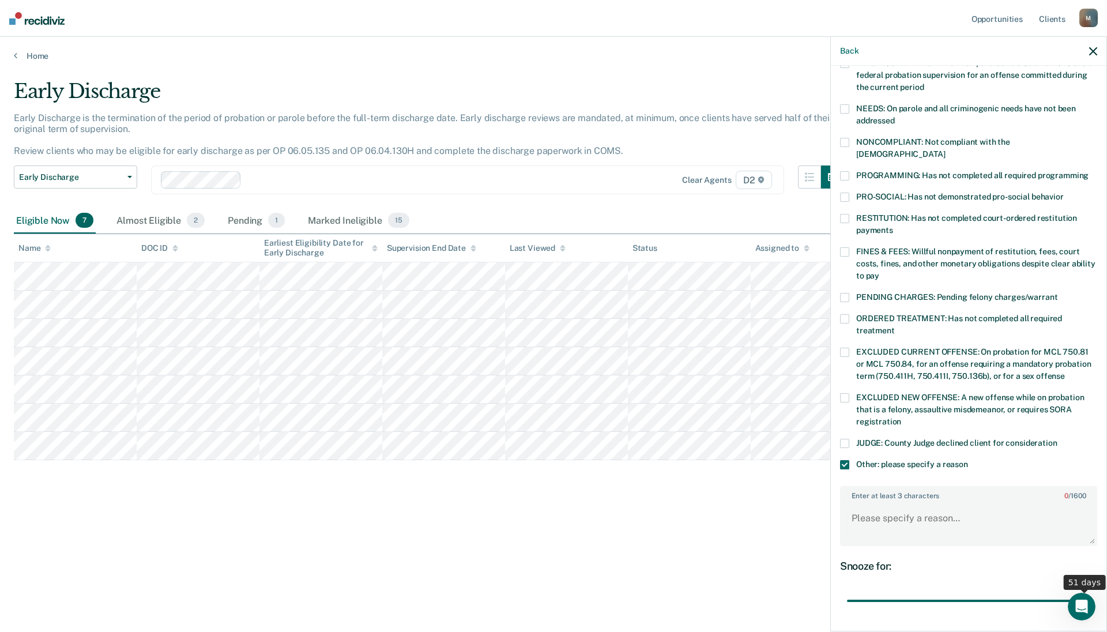
drag, startPoint x: 985, startPoint y: 589, endPoint x: 1094, endPoint y: 582, distance: 109.1
type input "51"
click at [729, 346] on input "range" at bounding box center [968, 601] width 243 height 20
click at [729, 346] on textarea "Enter at least 3 characters 0 / 1600" at bounding box center [968, 523] width 255 height 43
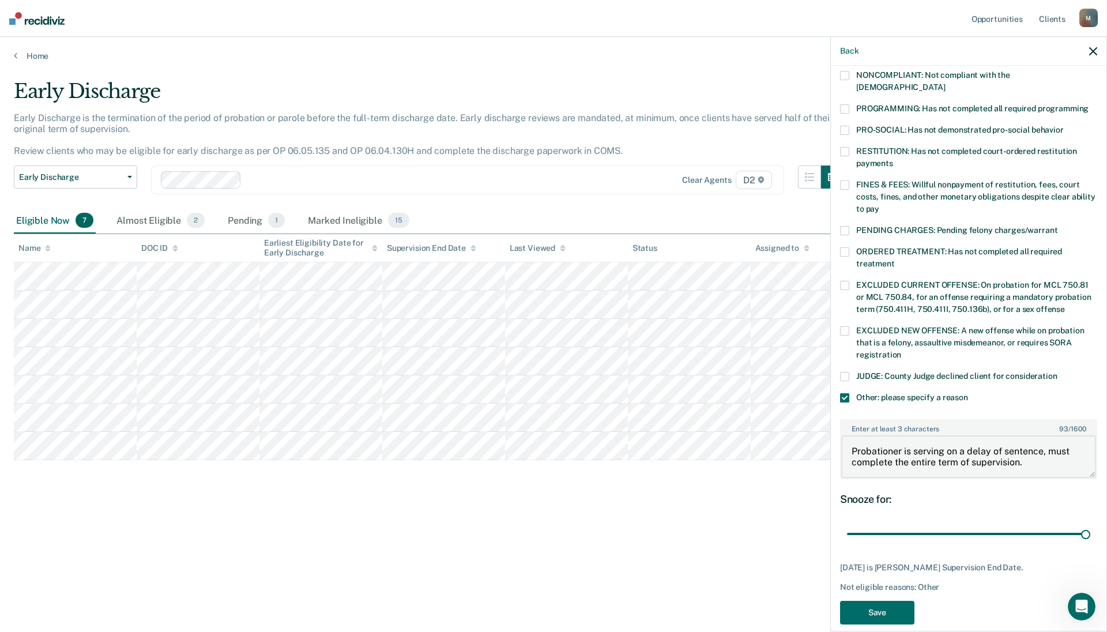
scroll to position [232, 0]
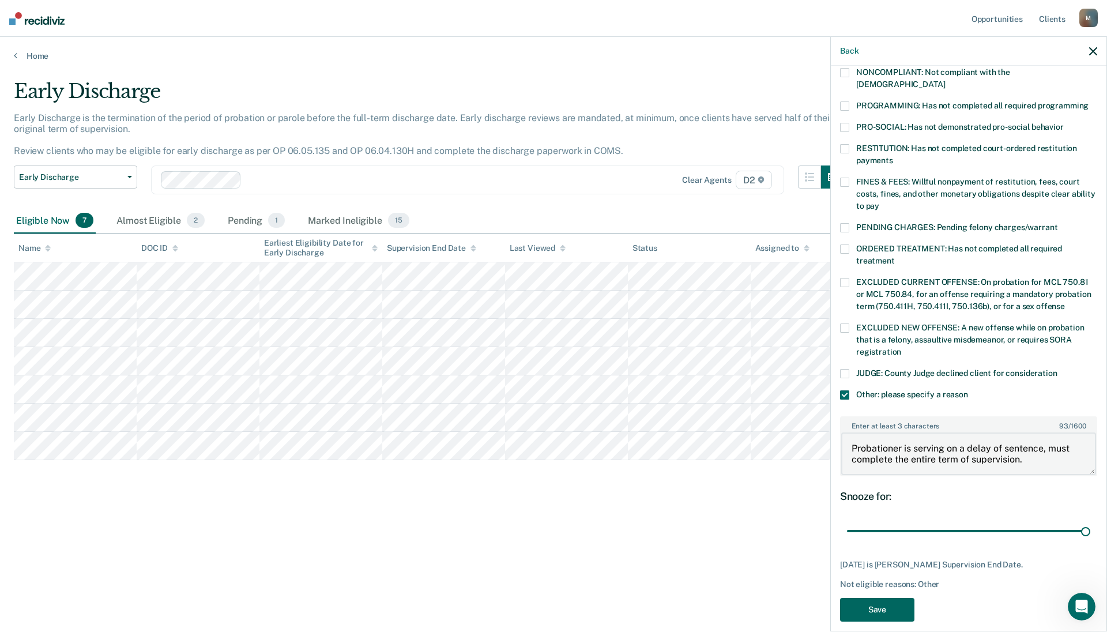
type textarea "Probationer is serving on a delay of sentence, must complete the entire term of…"
click at [729, 346] on button "Save" at bounding box center [877, 610] width 74 height 24
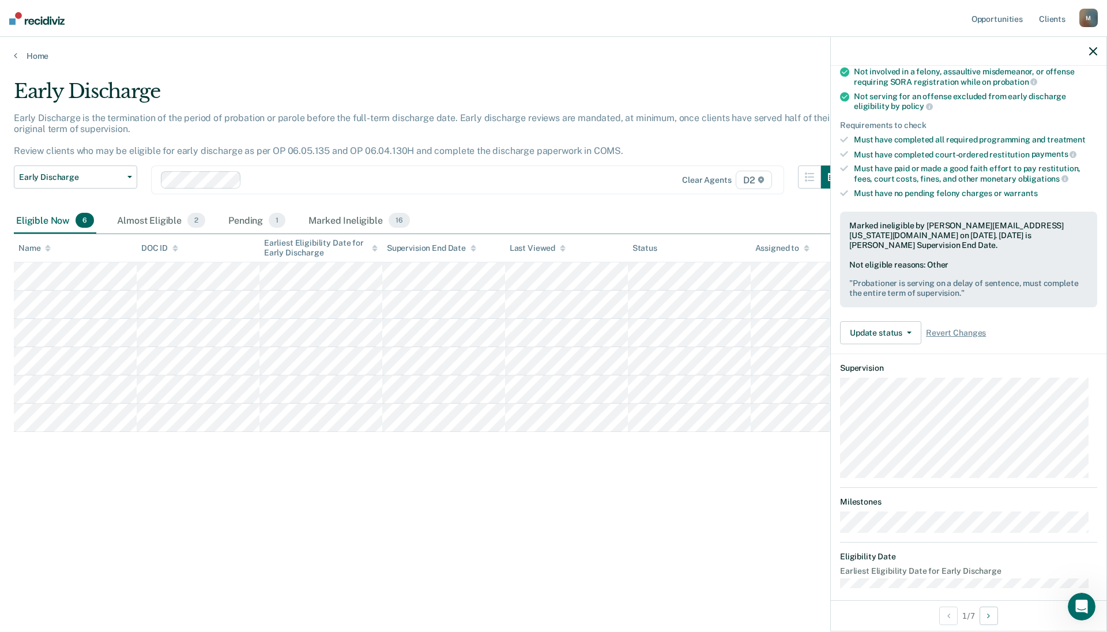
scroll to position [28, 0]
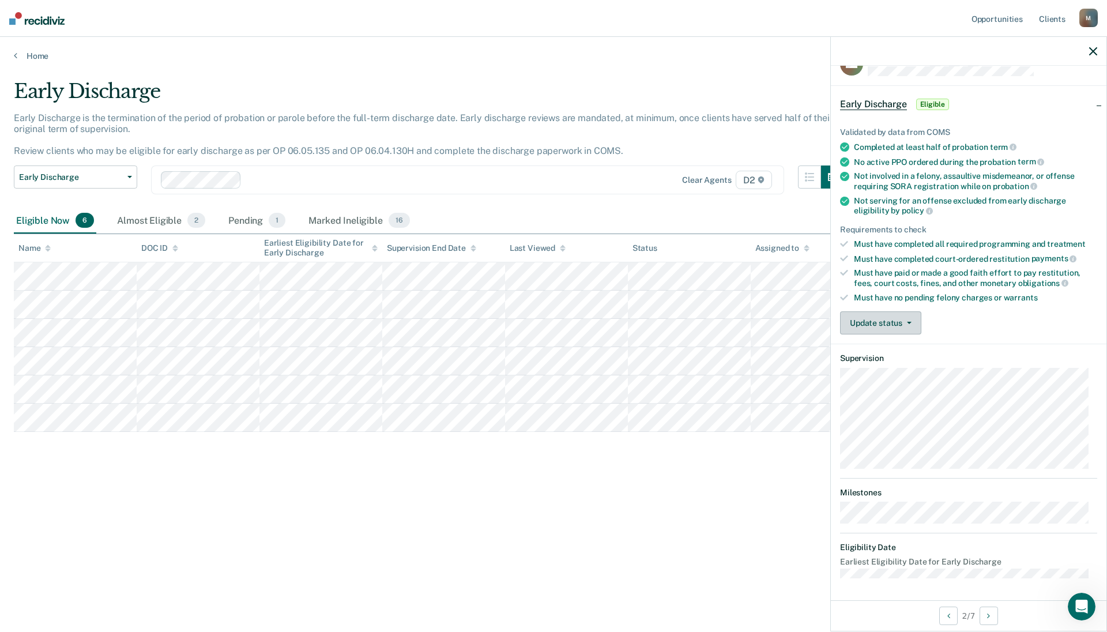
click at [729, 322] on span "button" at bounding box center [906, 323] width 9 height 2
click at [729, 346] on button "Mark Ineligible" at bounding box center [895, 369] width 111 height 18
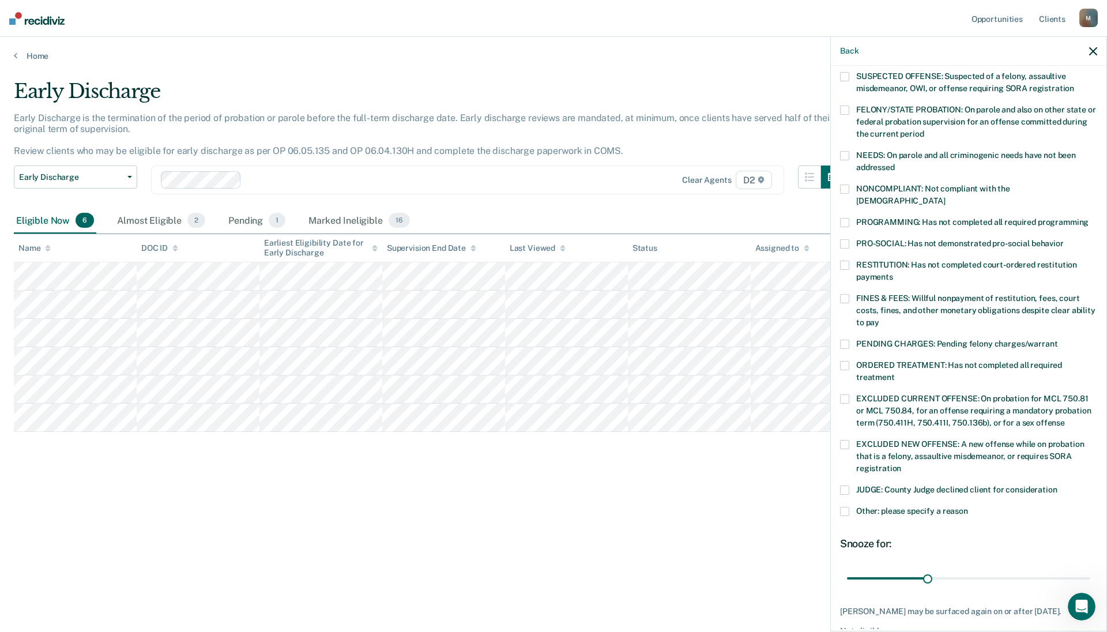
scroll to position [0, 0]
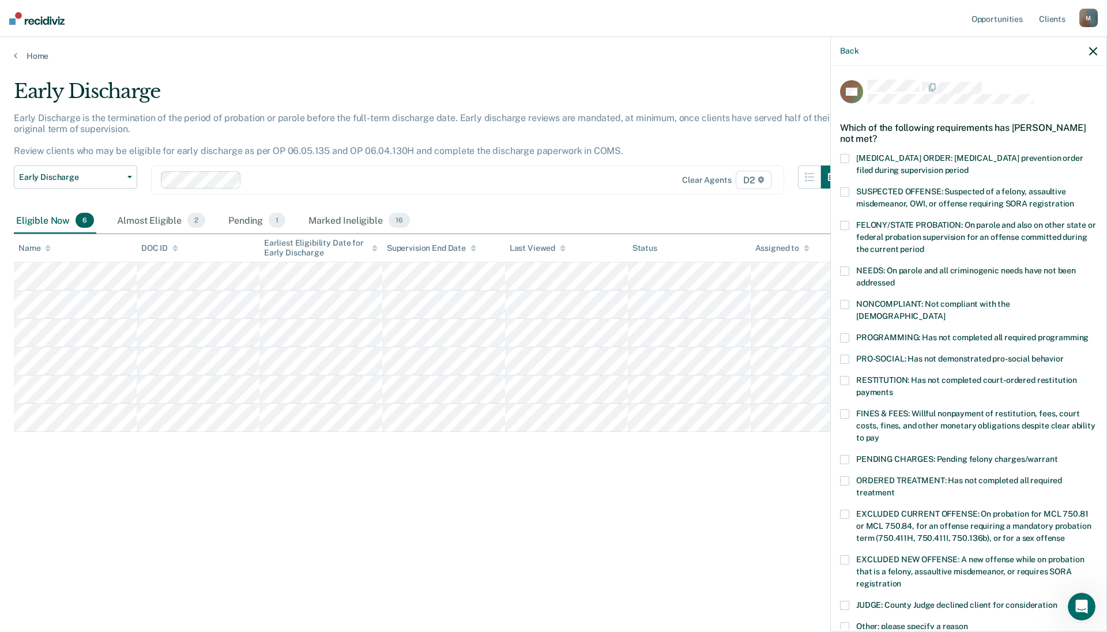
click at [729, 346] on label "PRO-SOCIAL: Has not demonstrated pro-social behavior" at bounding box center [968, 361] width 257 height 12
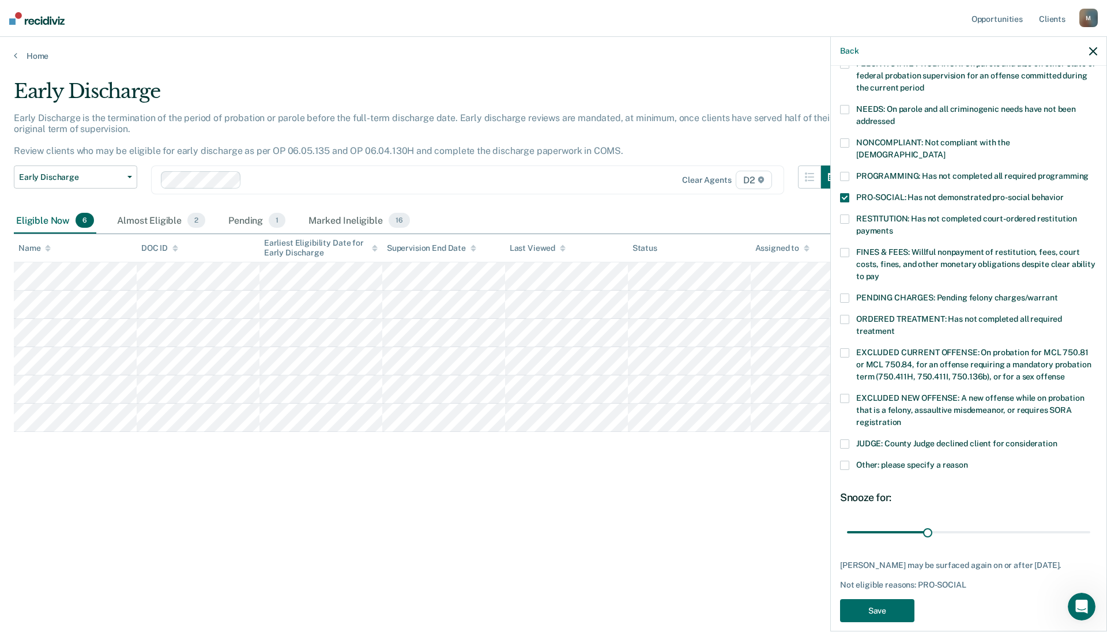
scroll to position [162, 0]
drag, startPoint x: 929, startPoint y: 518, endPoint x: 1106, endPoint y: 496, distance: 178.2
type input "90"
click at [729, 346] on input "range" at bounding box center [968, 531] width 243 height 20
click at [729, 346] on button "Save" at bounding box center [877, 610] width 74 height 24
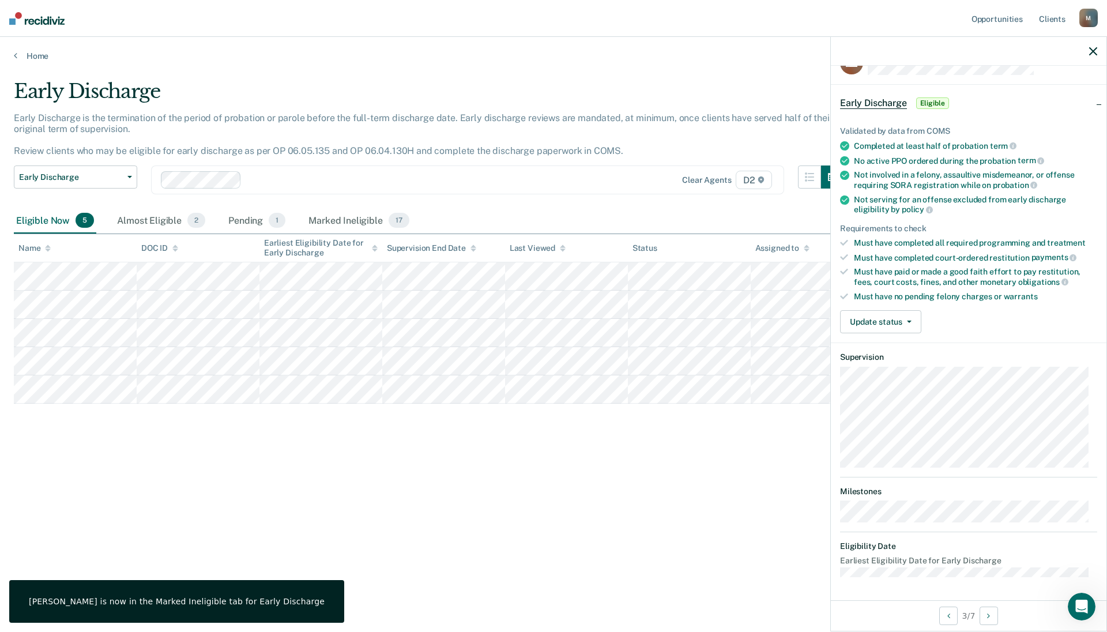
scroll to position [28, 0]
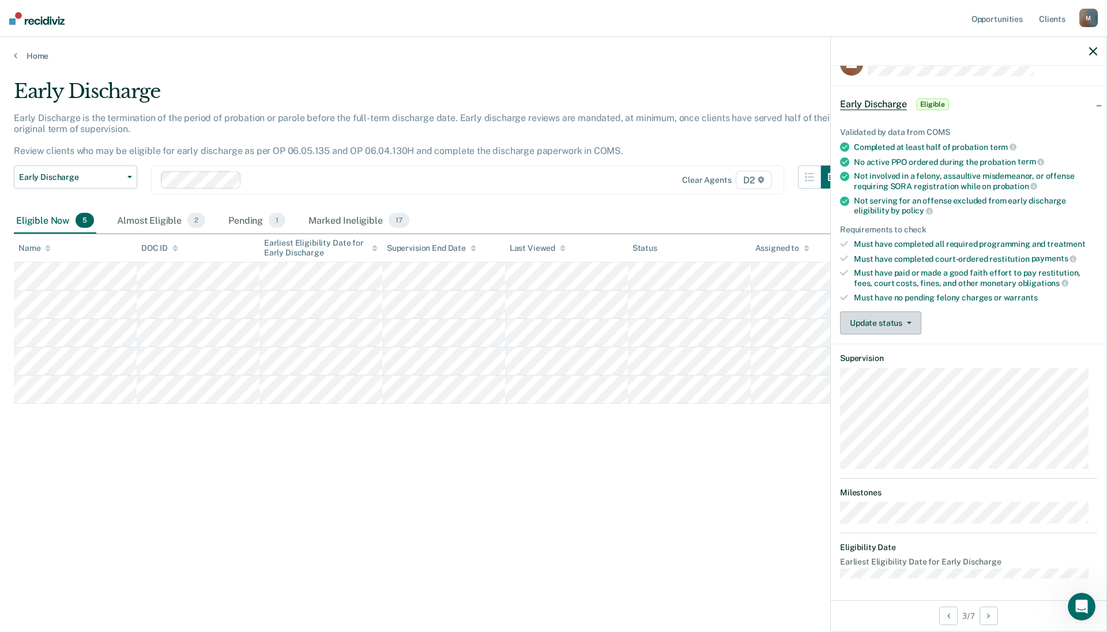
click at [729, 325] on button "Update status" at bounding box center [880, 322] width 81 height 23
click at [729, 346] on button "Mark Ineligible" at bounding box center [895, 369] width 111 height 18
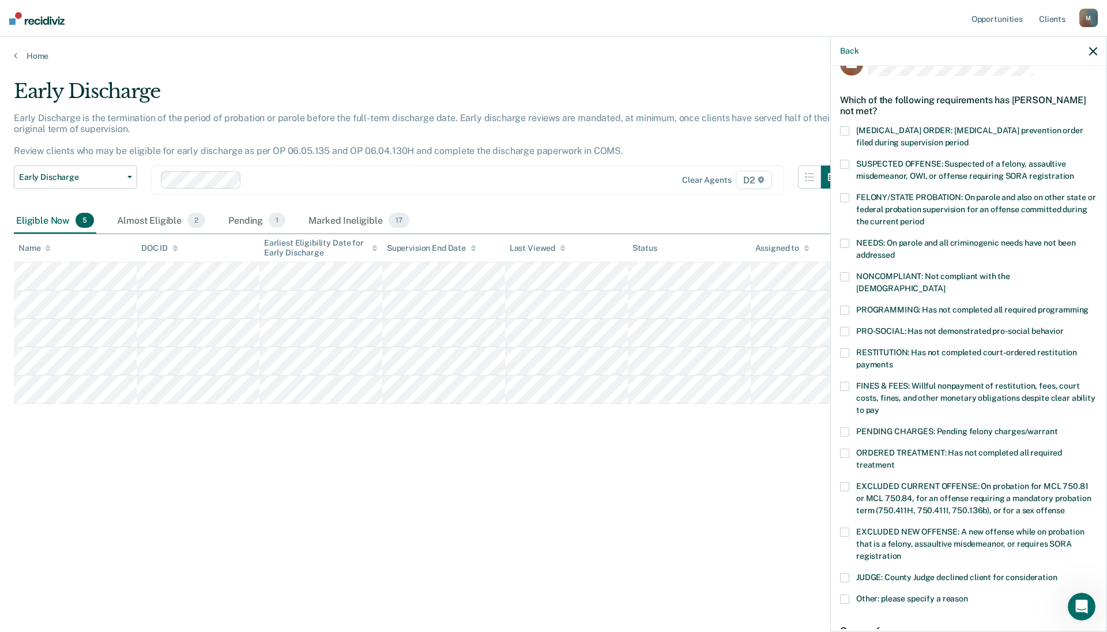
click at [729, 346] on span at bounding box center [844, 598] width 9 height 9
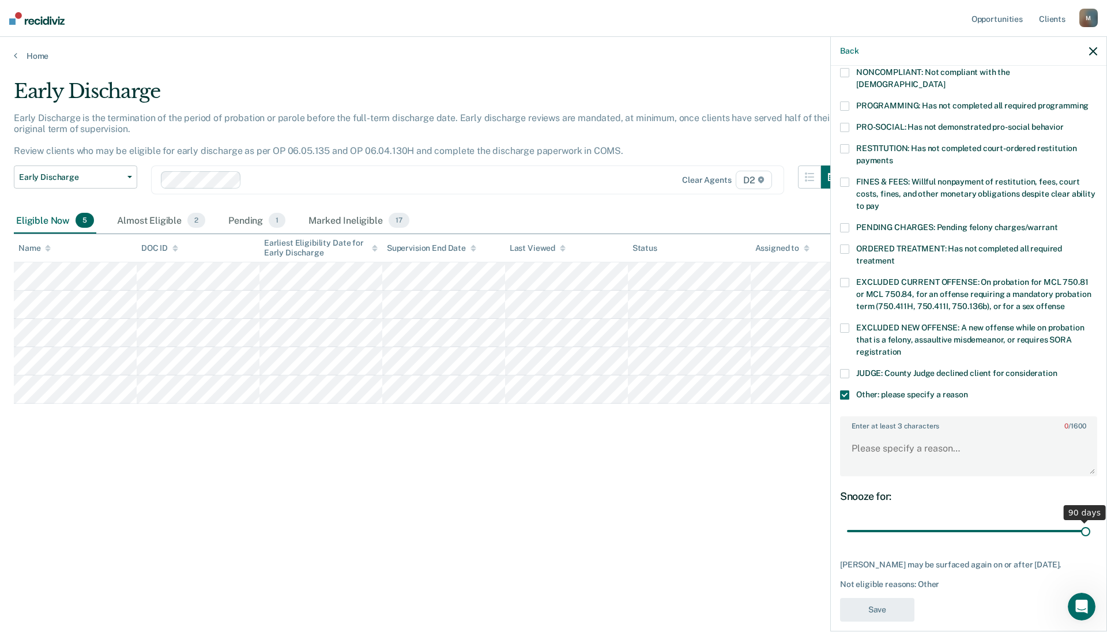
scroll to position [242, 0]
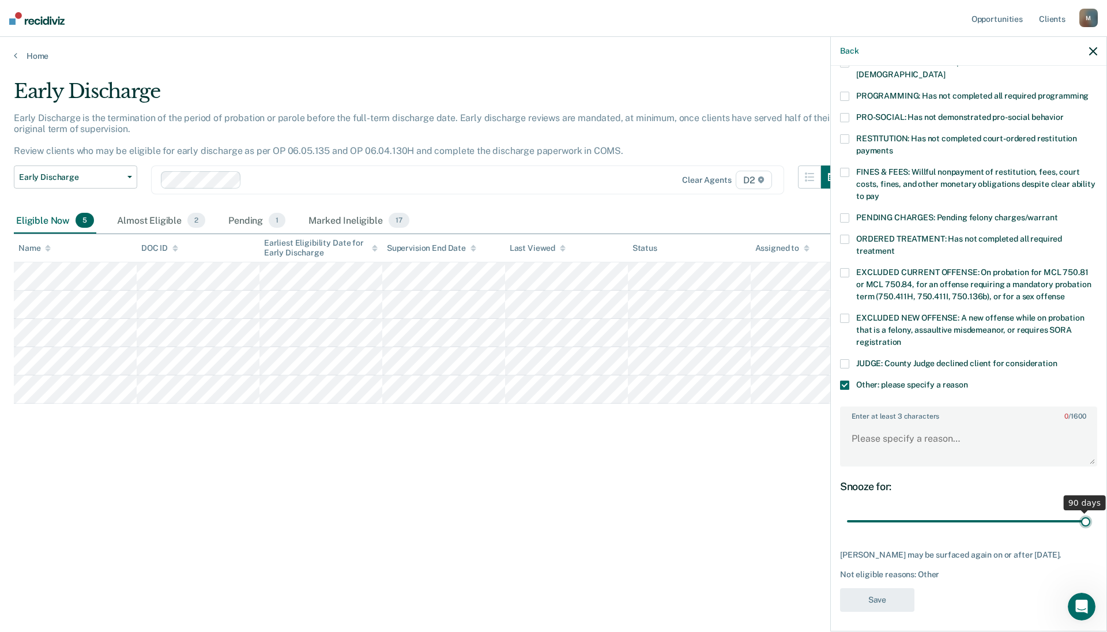
drag, startPoint x: 922, startPoint y: 510, endPoint x: 1106, endPoint y: 485, distance: 185.6
type input "90"
click at [729, 346] on input "range" at bounding box center [968, 521] width 243 height 20
drag, startPoint x: 867, startPoint y: 424, endPoint x: 933, endPoint y: 431, distance: 66.6
click at [729, 346] on textarea "Enter at least 3 characters 0 / 1600" at bounding box center [968, 444] width 255 height 43
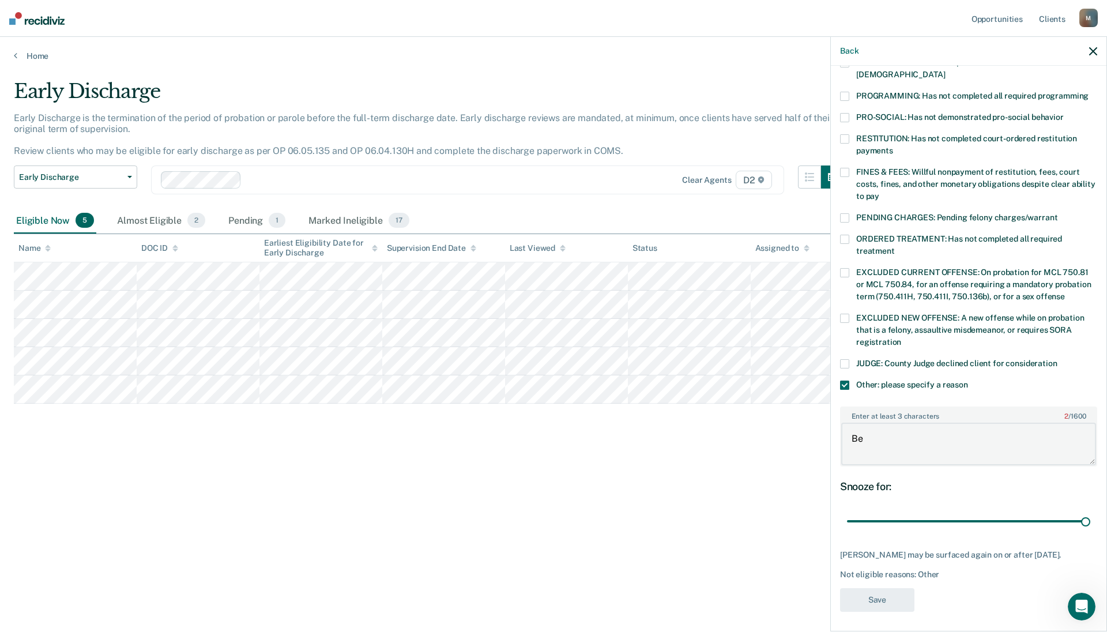
type textarea "B"
type textarea "Probationer is not eligible until November."
click html
click at [729, 346] on div "Open Intercom Messenger" at bounding box center [1080, 605] width 38 height 38
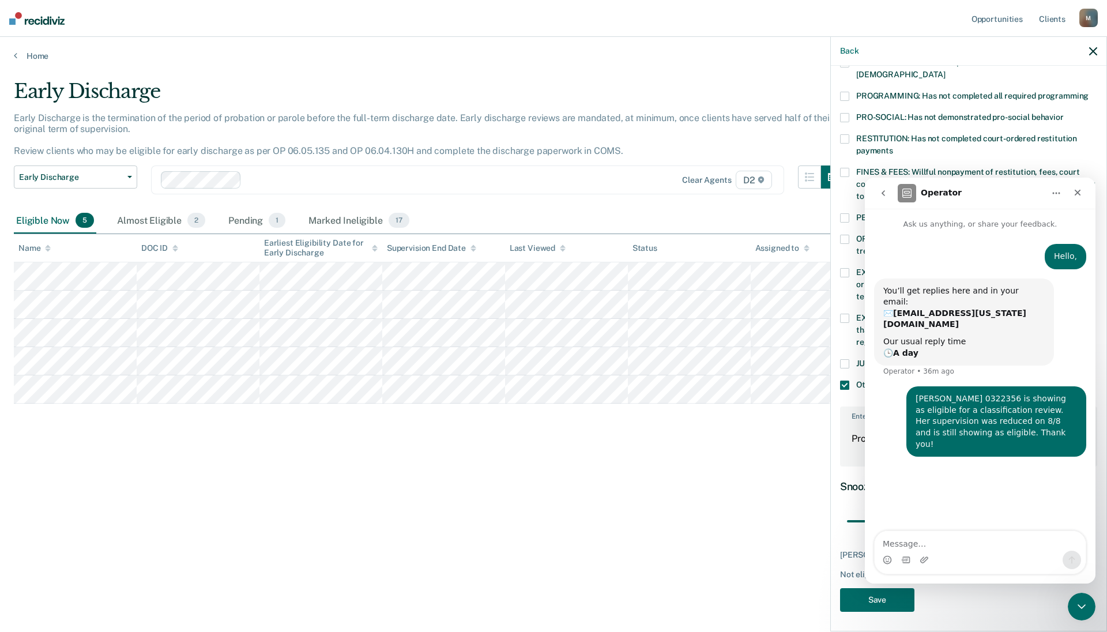
type textarea "B"
type textarea "S"
click at [729, 191] on icon "Close" at bounding box center [1077, 192] width 9 height 9
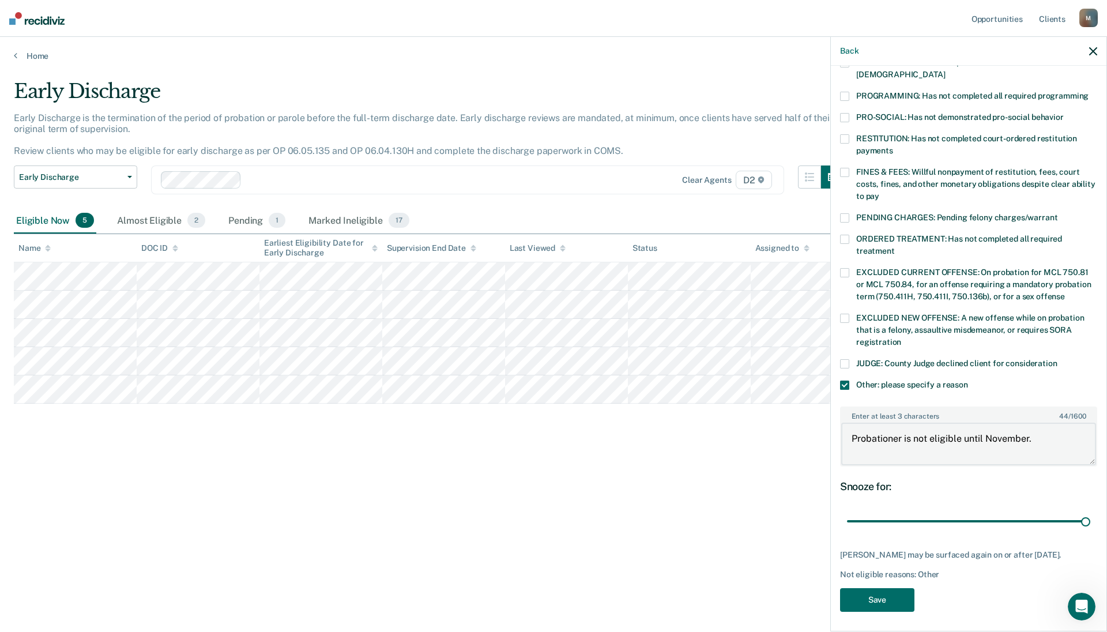
drag, startPoint x: 1036, startPoint y: 425, endPoint x: 905, endPoint y: 418, distance: 131.6
click at [729, 346] on textarea "Probationer is not eligible until November." at bounding box center [968, 444] width 255 height 43
type textarea "Probationer recently had violation behavior. He is not eligible for an early di…"
click at [729, 102] on div "SB Which of the following requirements has [PERSON_NAME] not met? [MEDICAL_DATA…" at bounding box center [969, 347] width 276 height 563
click at [729, 113] on span at bounding box center [844, 117] width 9 height 9
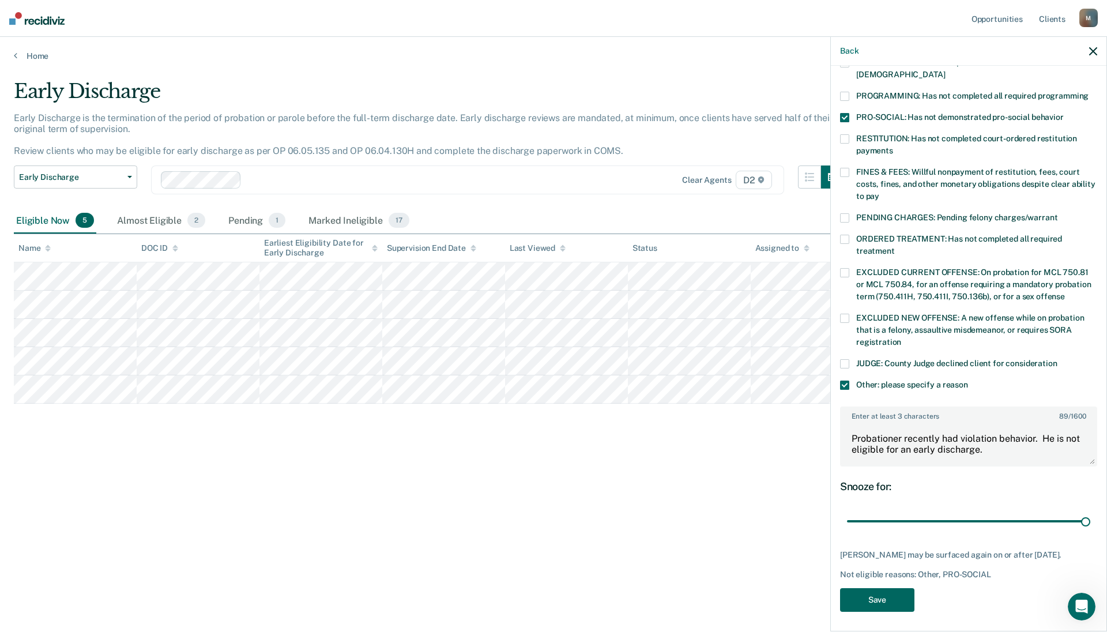
click at [729, 346] on button "Save" at bounding box center [877, 600] width 74 height 24
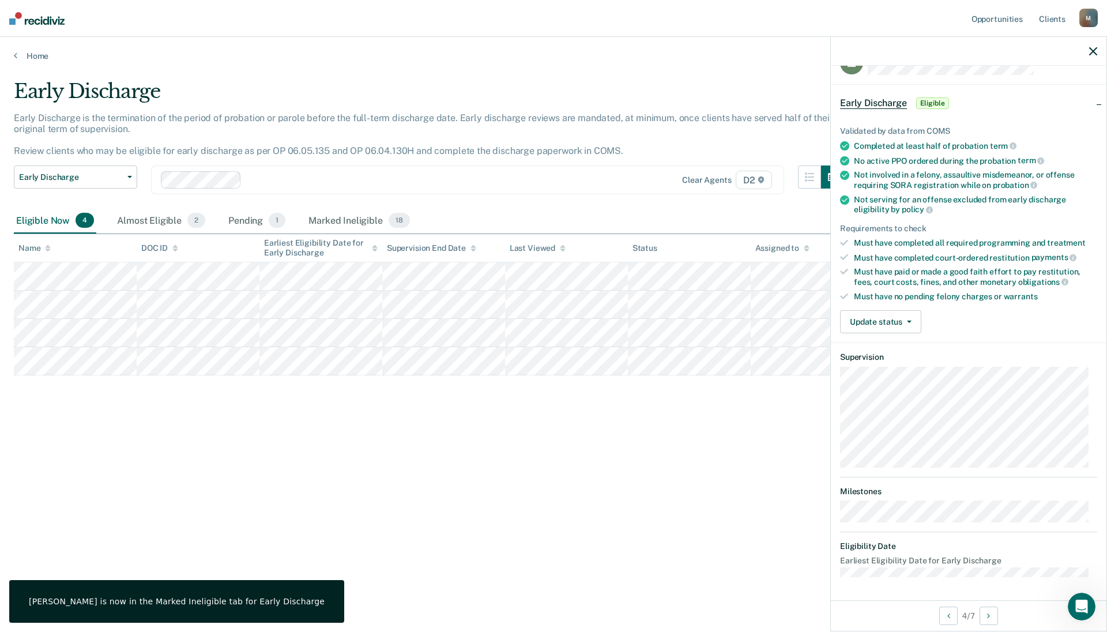
scroll to position [28, 0]
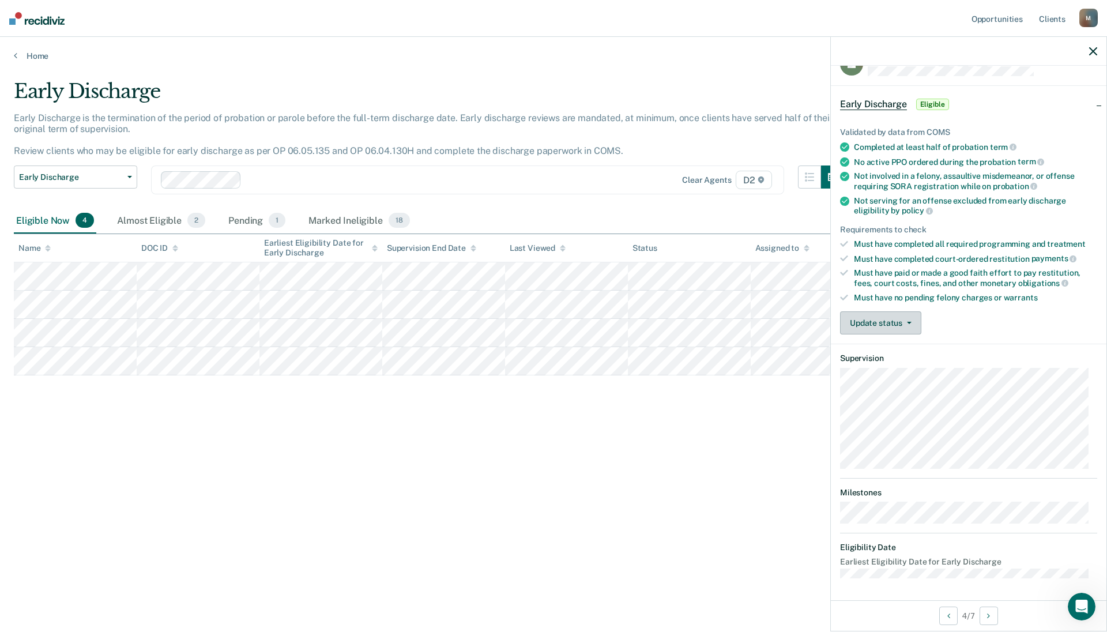
click at [729, 318] on button "Update status" at bounding box center [880, 322] width 81 height 23
click at [729, 346] on button "Mark Ineligible" at bounding box center [895, 369] width 111 height 18
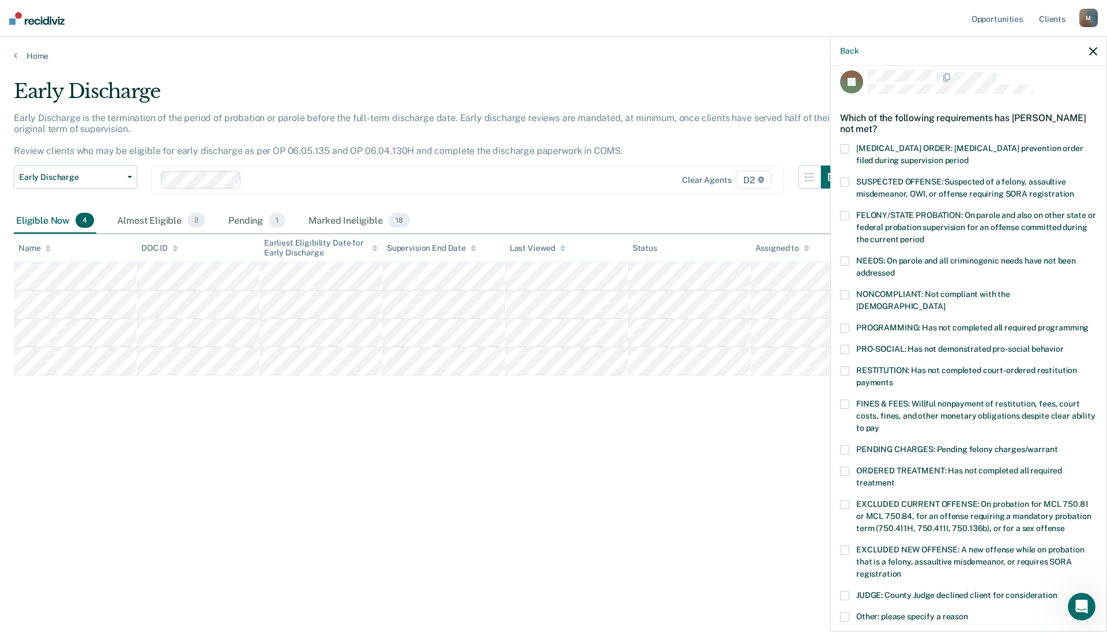
scroll to position [0, 0]
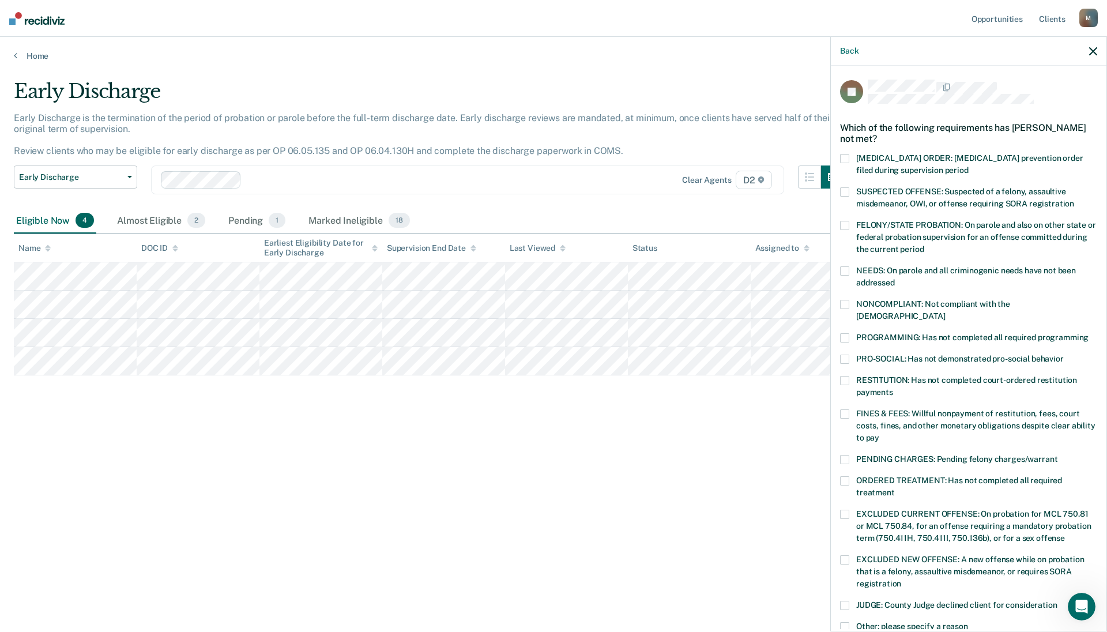
click at [729, 267] on span at bounding box center [844, 270] width 9 height 9
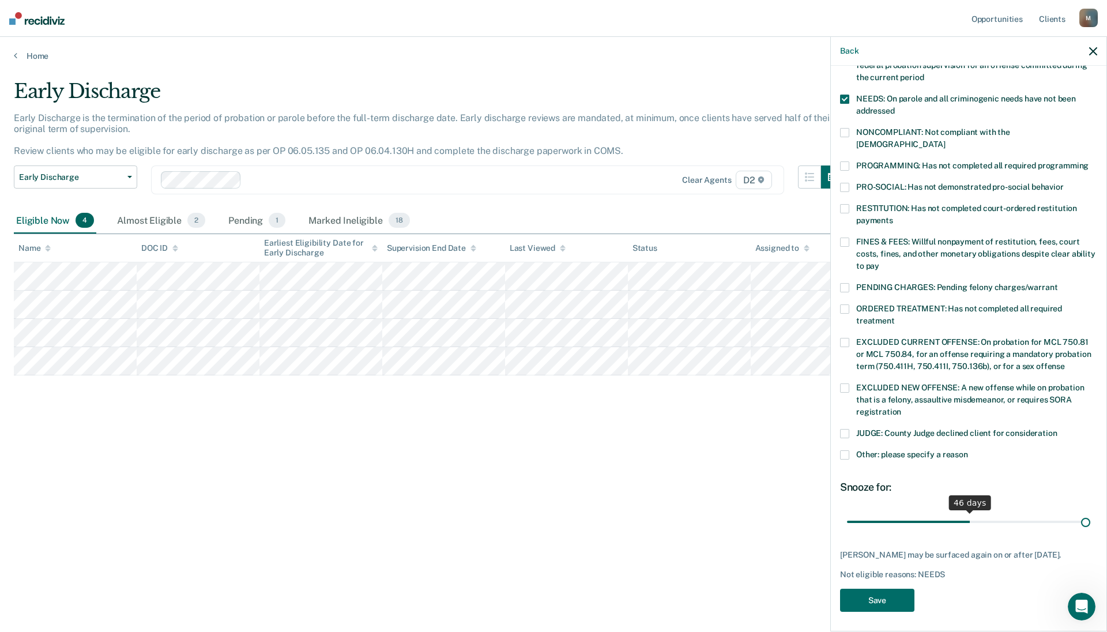
scroll to position [172, 0]
drag, startPoint x: 924, startPoint y: 508, endPoint x: 1106, endPoint y: 539, distance: 184.7
type input "90"
click at [729, 346] on input "range" at bounding box center [968, 521] width 243 height 20
click at [729, 346] on button "Save" at bounding box center [877, 601] width 74 height 24
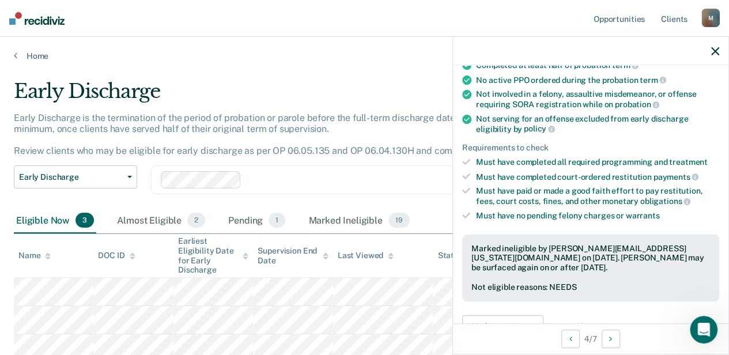
scroll to position [15, 0]
